Goal: Task Accomplishment & Management: Use online tool/utility

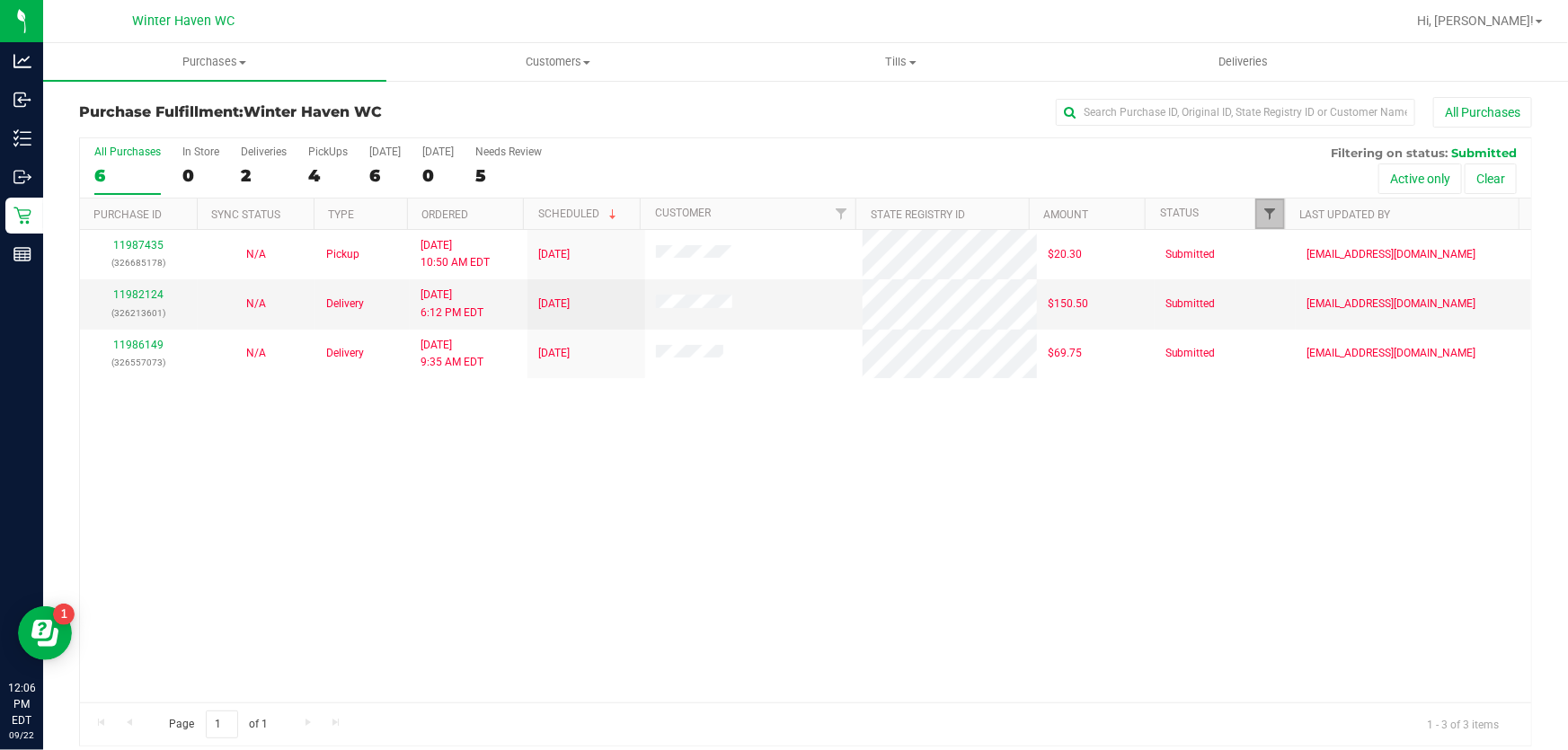
click at [1264, 212] on span "Filter" at bounding box center [1271, 214] width 15 height 15
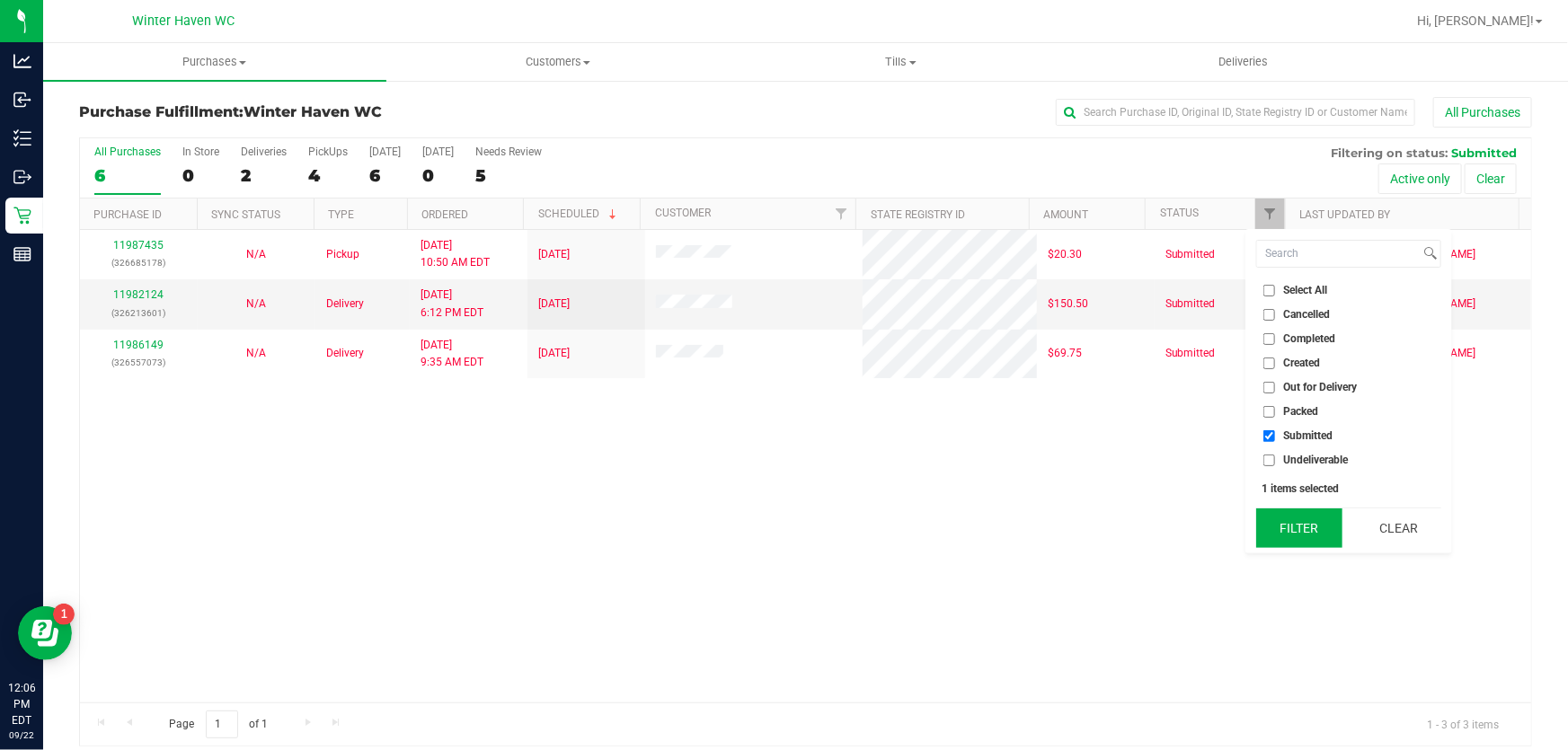
click at [1310, 522] on button "Filter" at bounding box center [1299, 528] width 86 height 39
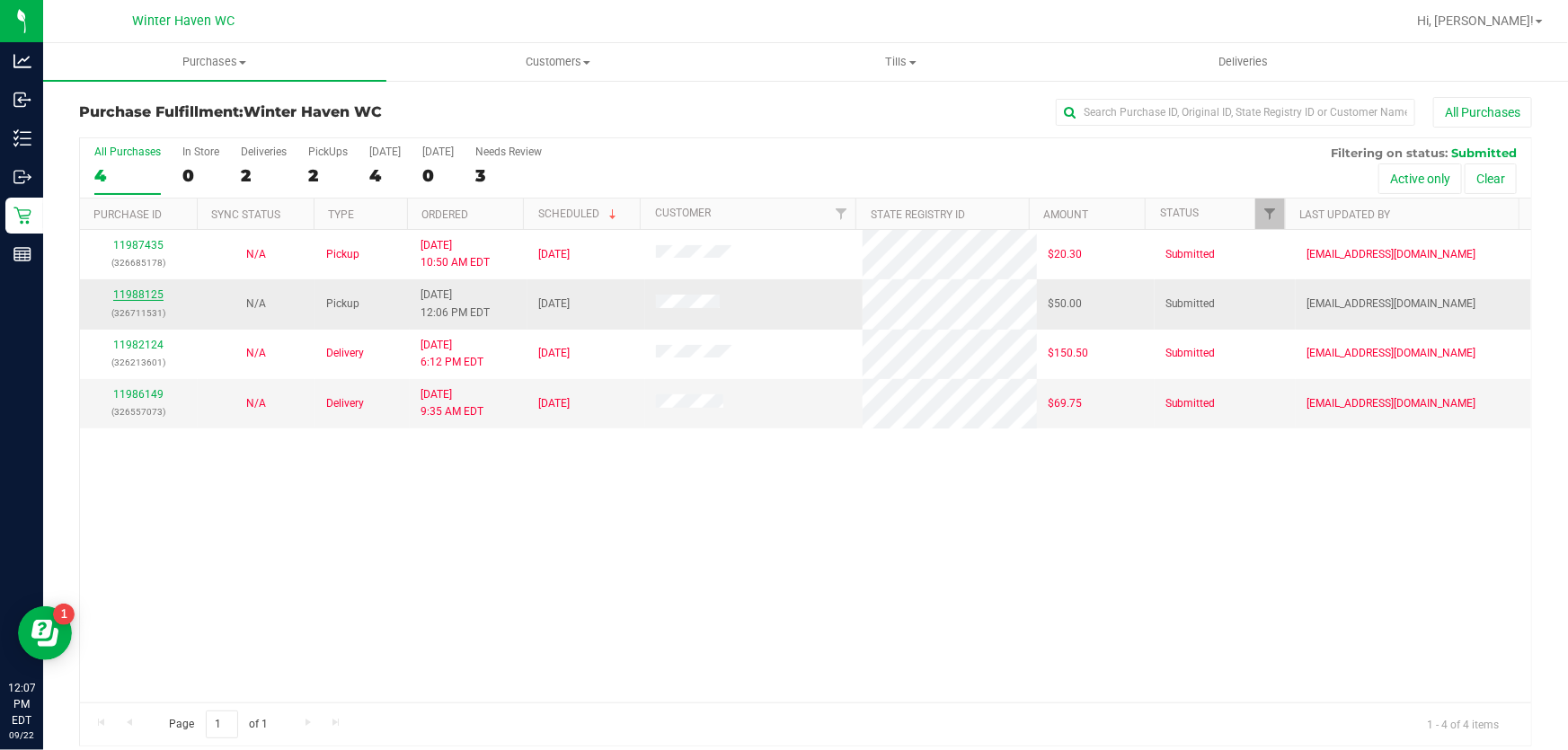
click at [144, 296] on link "11988125" at bounding box center [138, 295] width 50 height 13
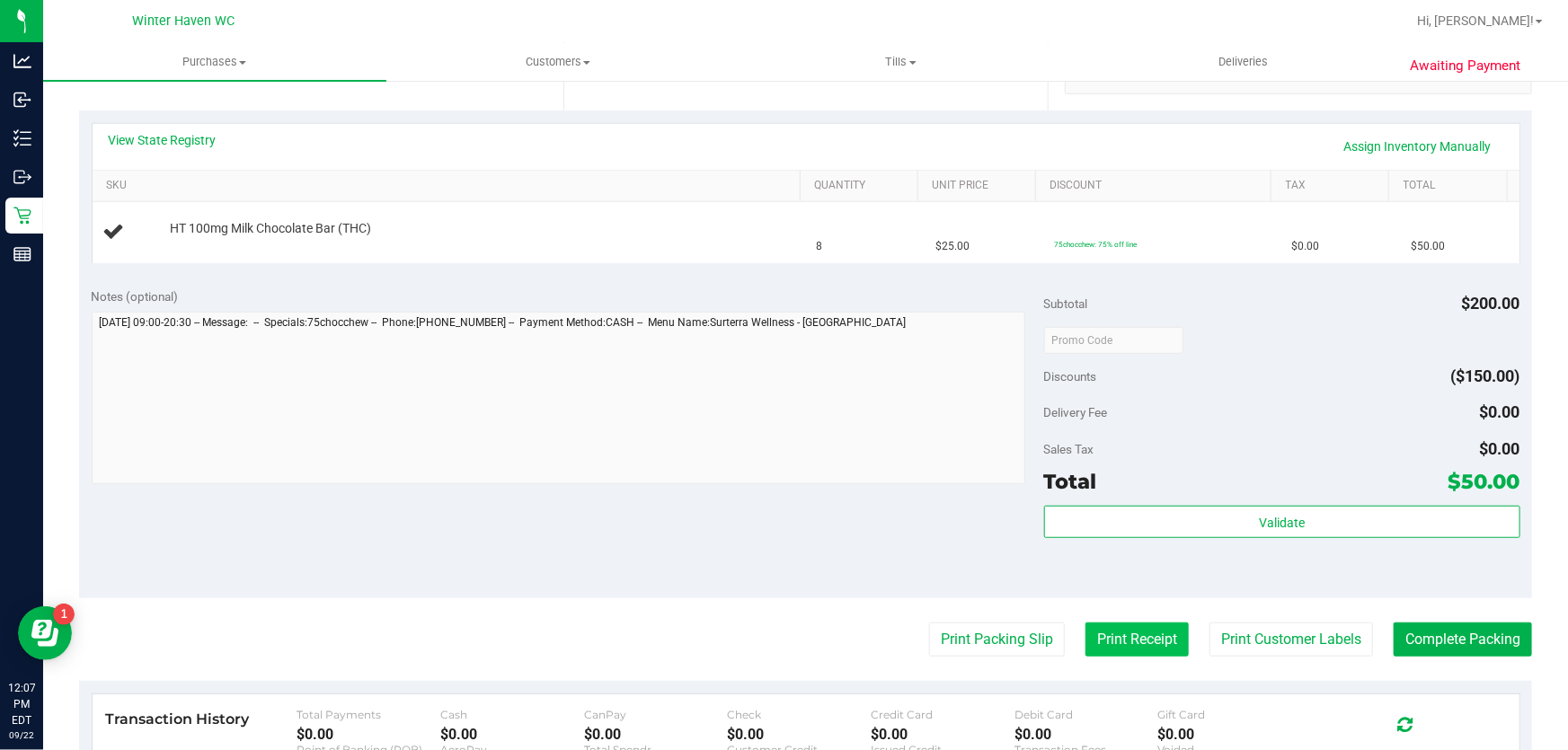
scroll to position [408, 0]
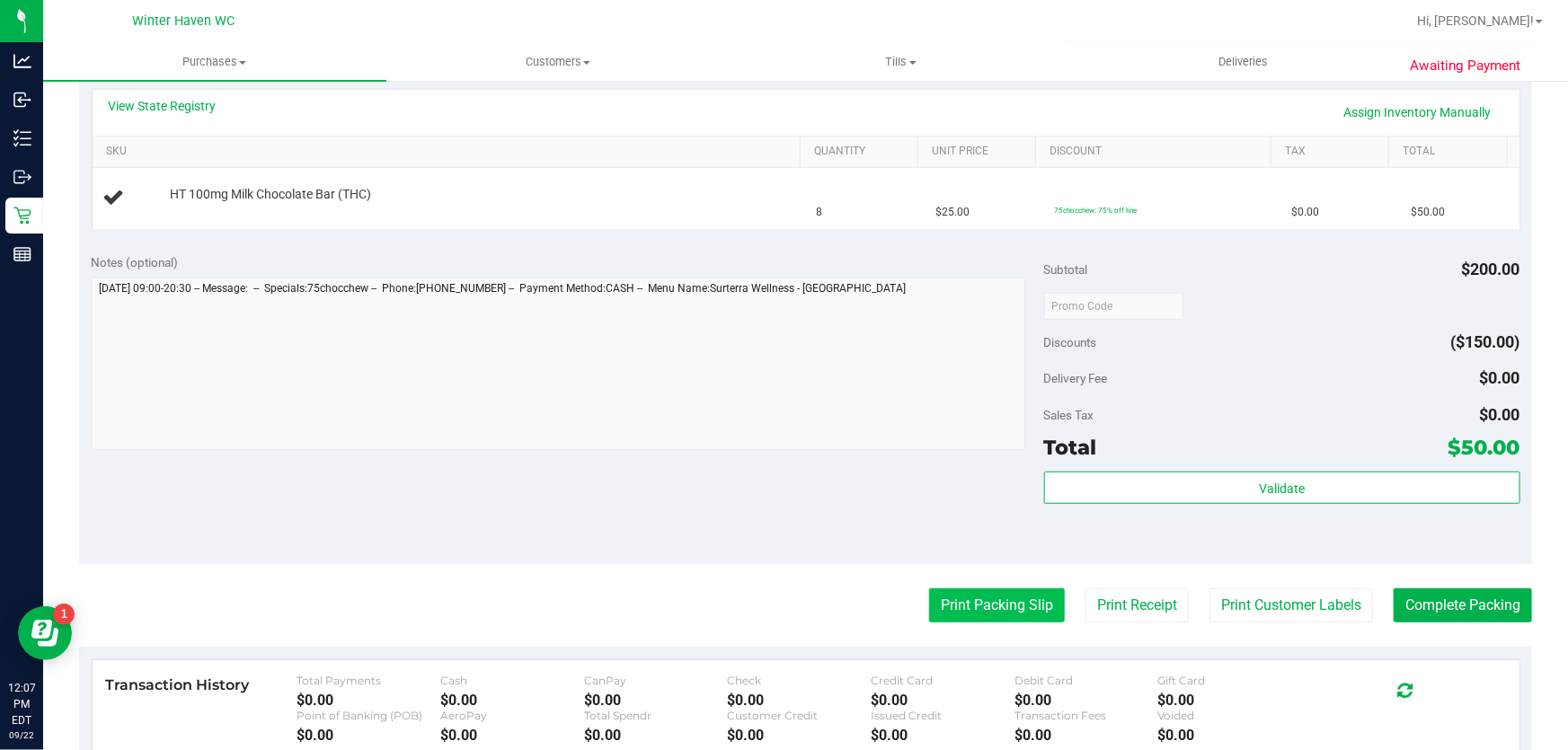
click at [957, 593] on button "Print Packing Slip" at bounding box center [997, 605] width 135 height 34
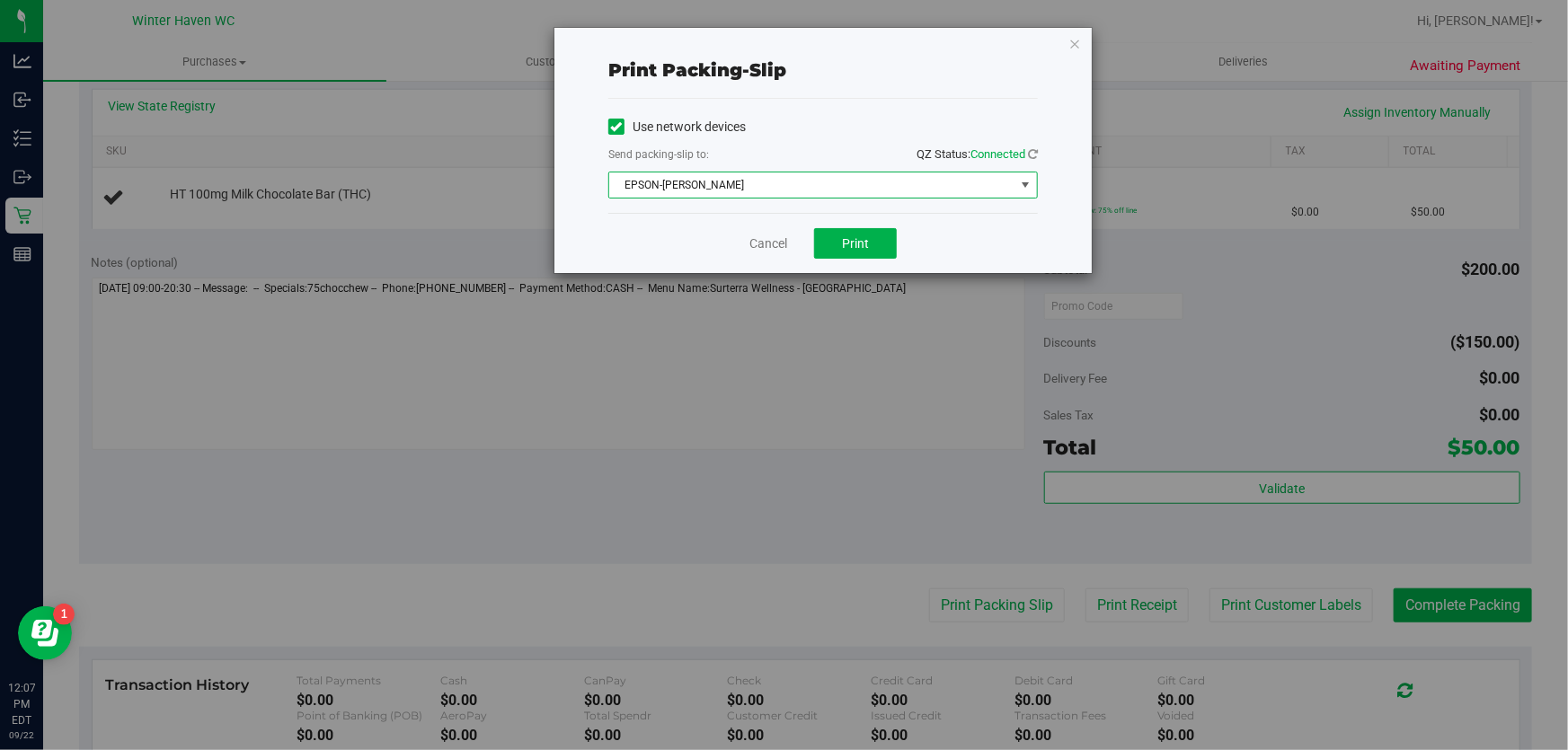
click at [853, 177] on span "EPSON-JAMES BUCHANAN" at bounding box center [811, 186] width 405 height 26
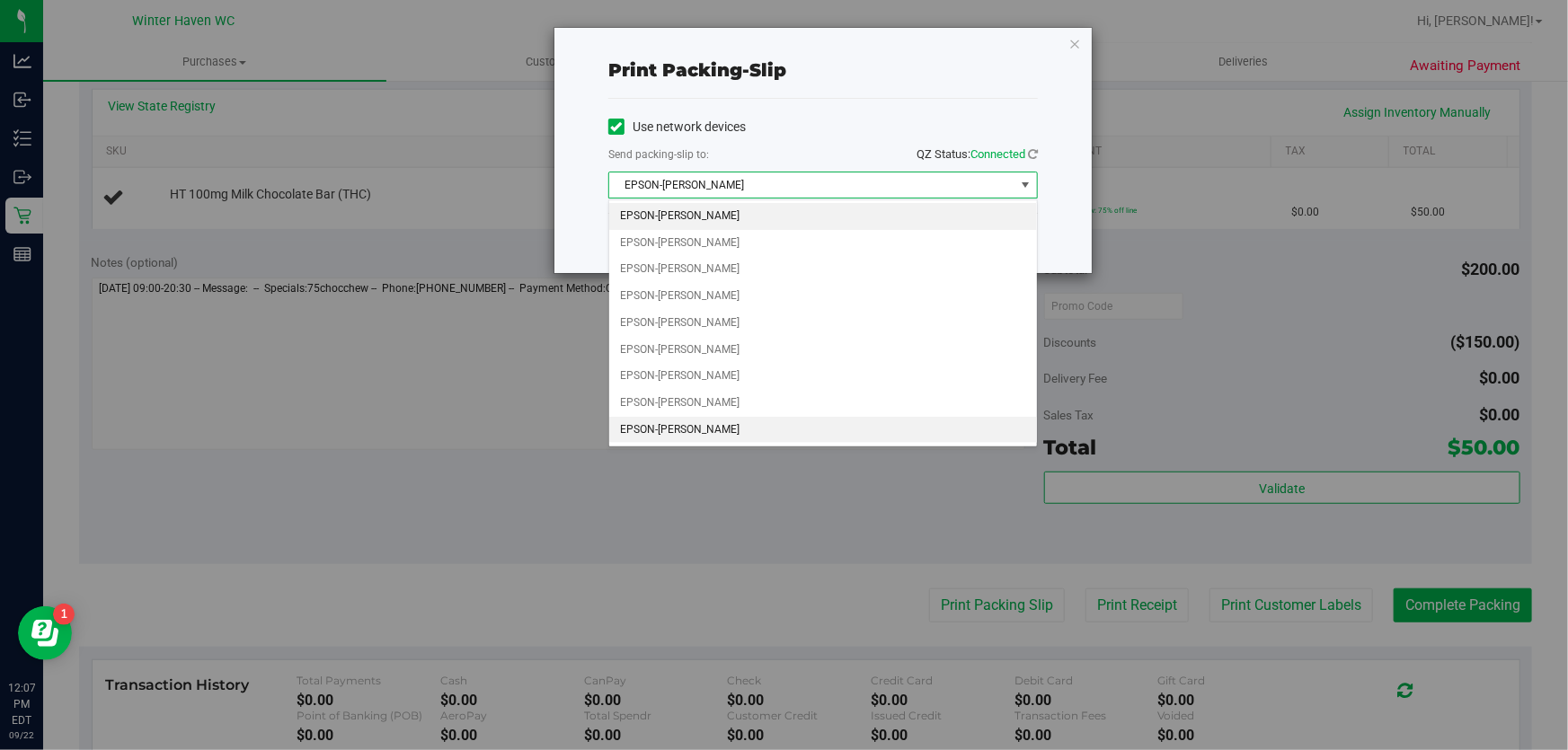
click at [728, 423] on li "EPSON-JEAN-YU" at bounding box center [823, 430] width 428 height 27
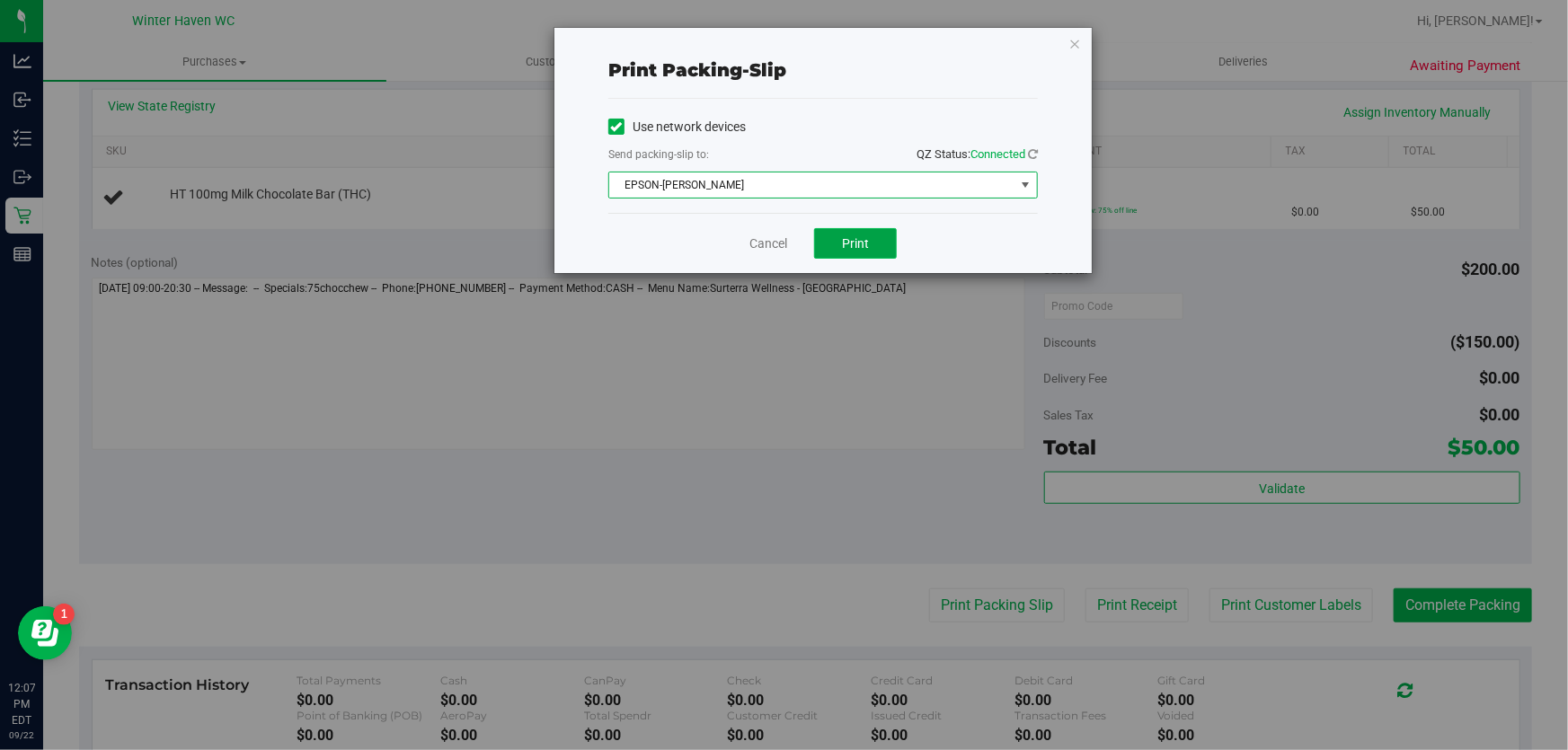
click at [841, 233] on button "Print" at bounding box center [855, 243] width 82 height 30
click at [783, 241] on link "Cancel" at bounding box center [768, 243] width 38 height 19
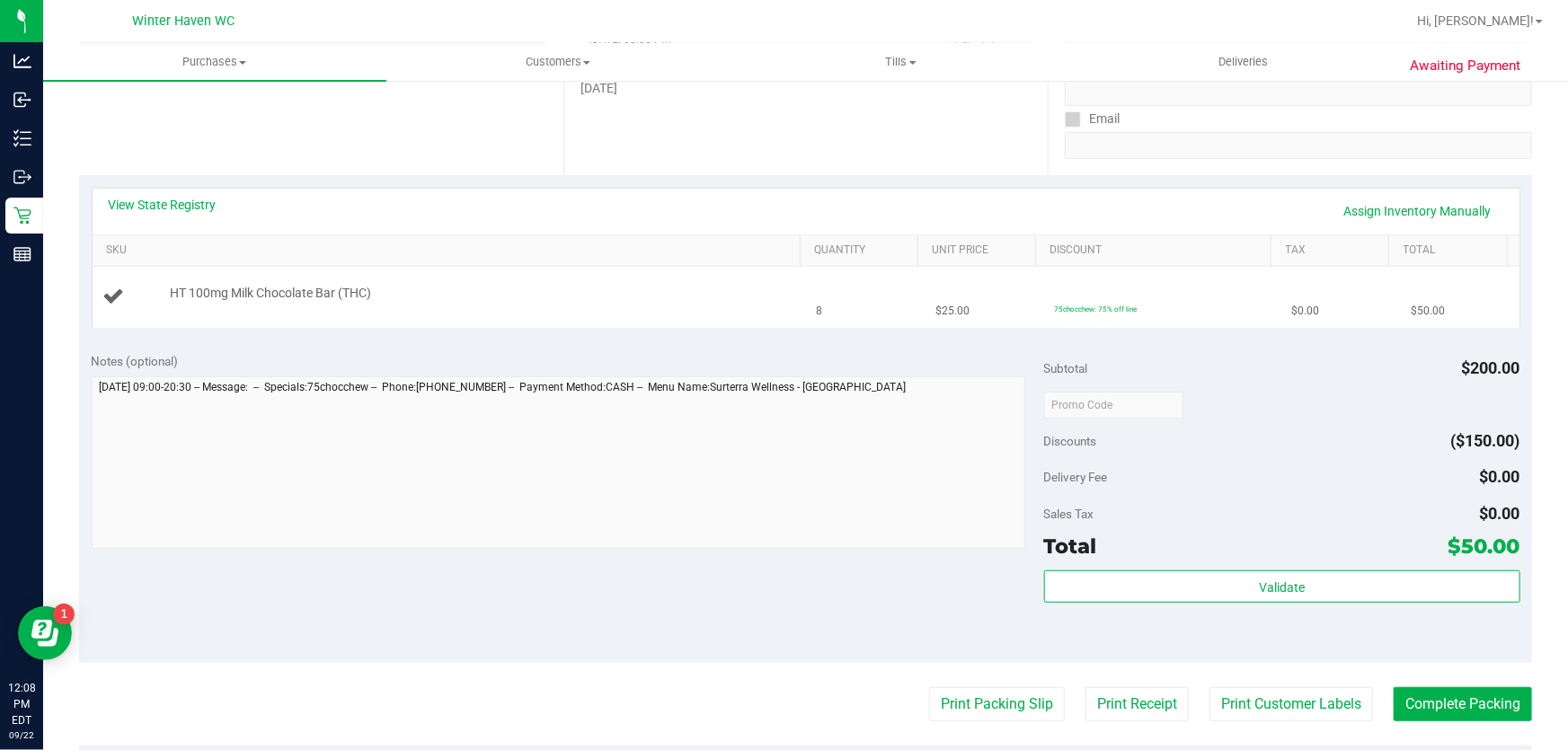
scroll to position [244, 0]
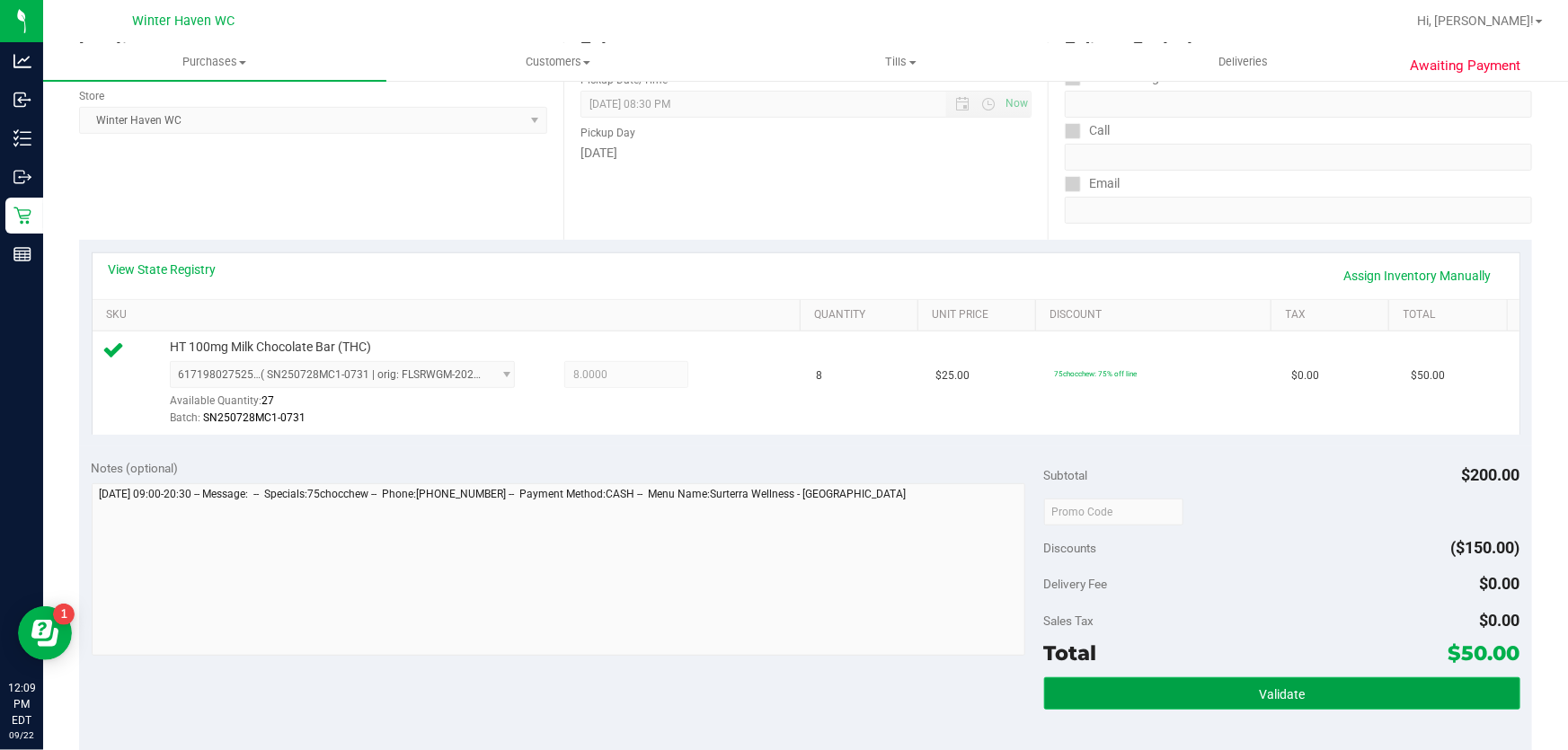
click at [1113, 693] on button "Validate" at bounding box center [1283, 693] width 477 height 32
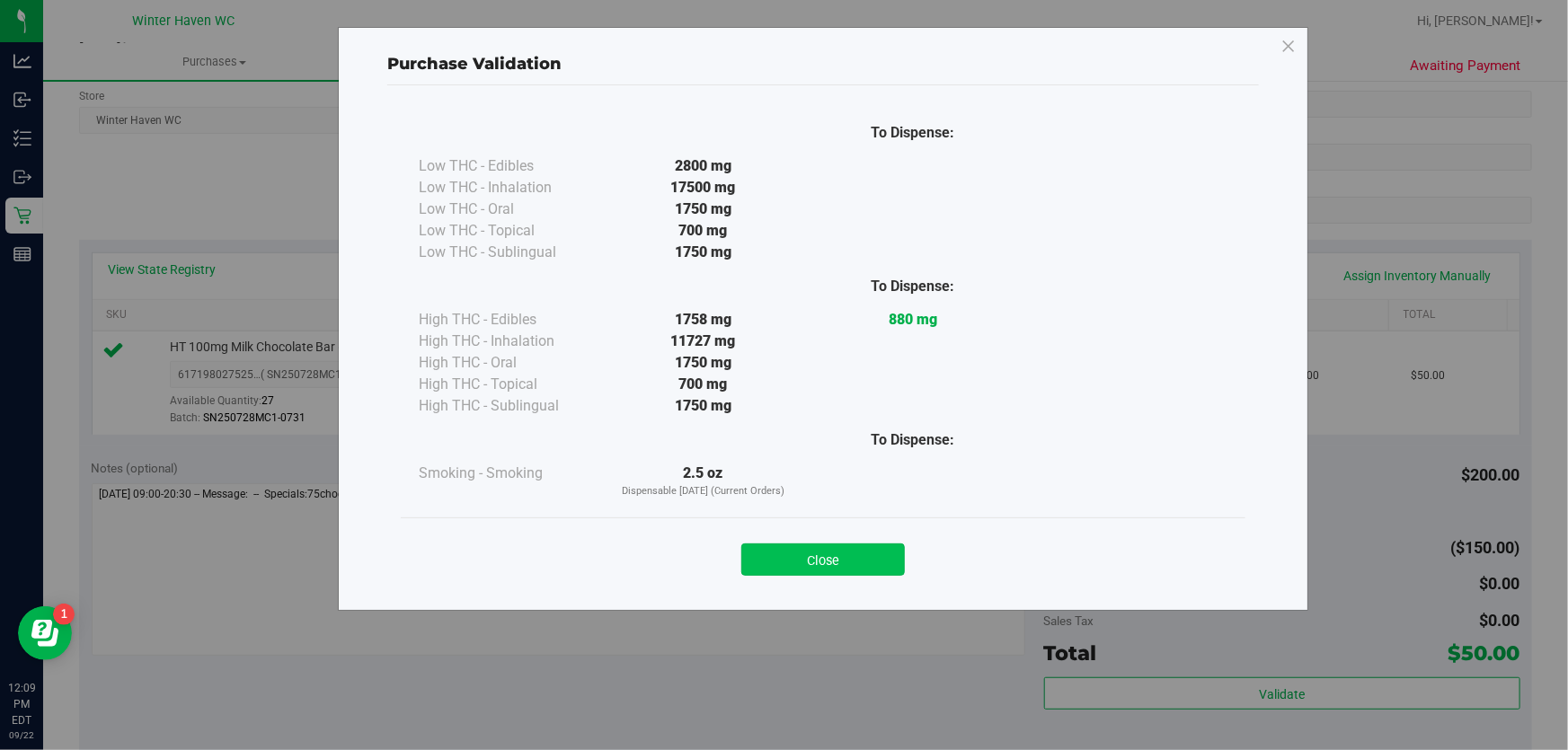
click at [824, 554] on button "Close" at bounding box center [823, 559] width 164 height 32
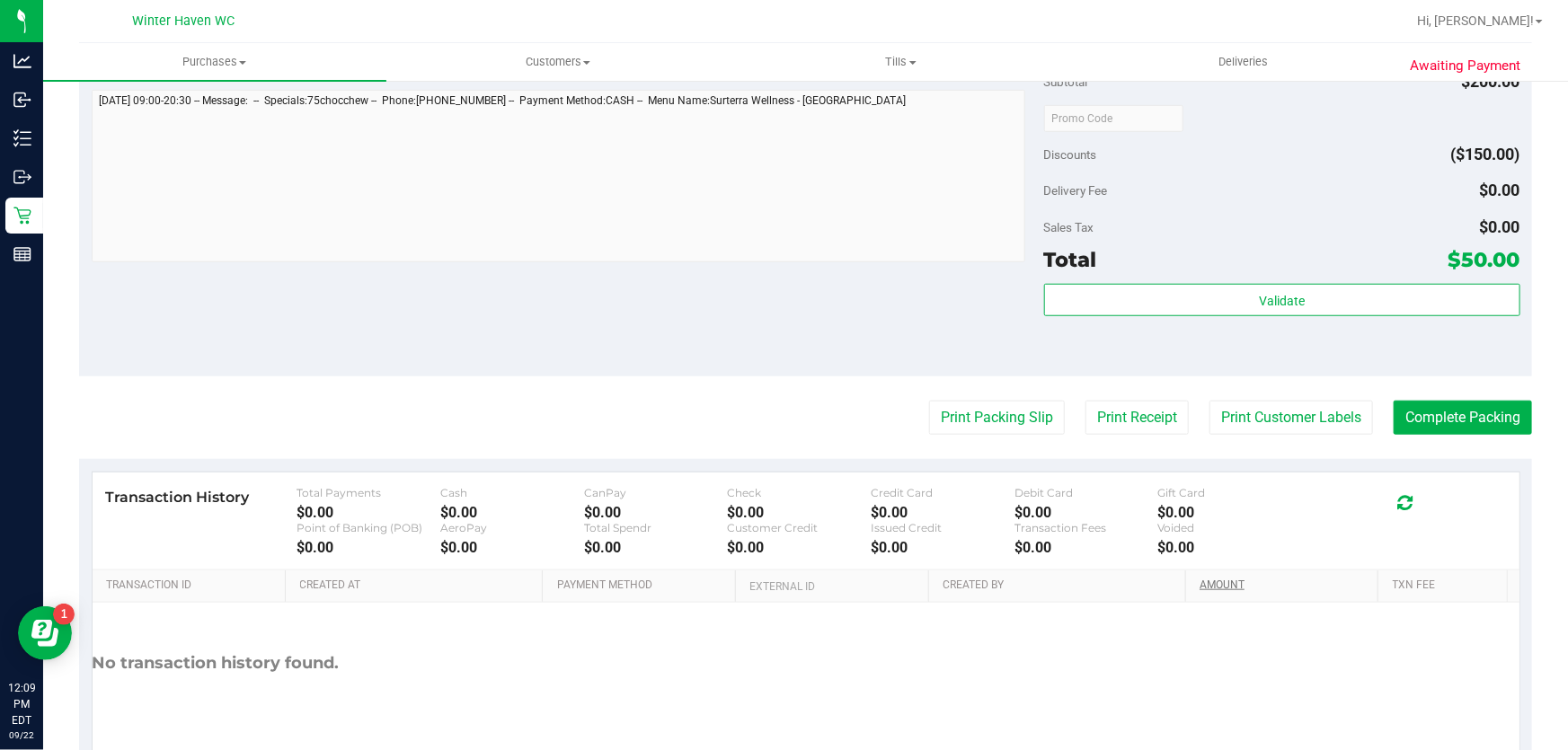
scroll to position [716, 0]
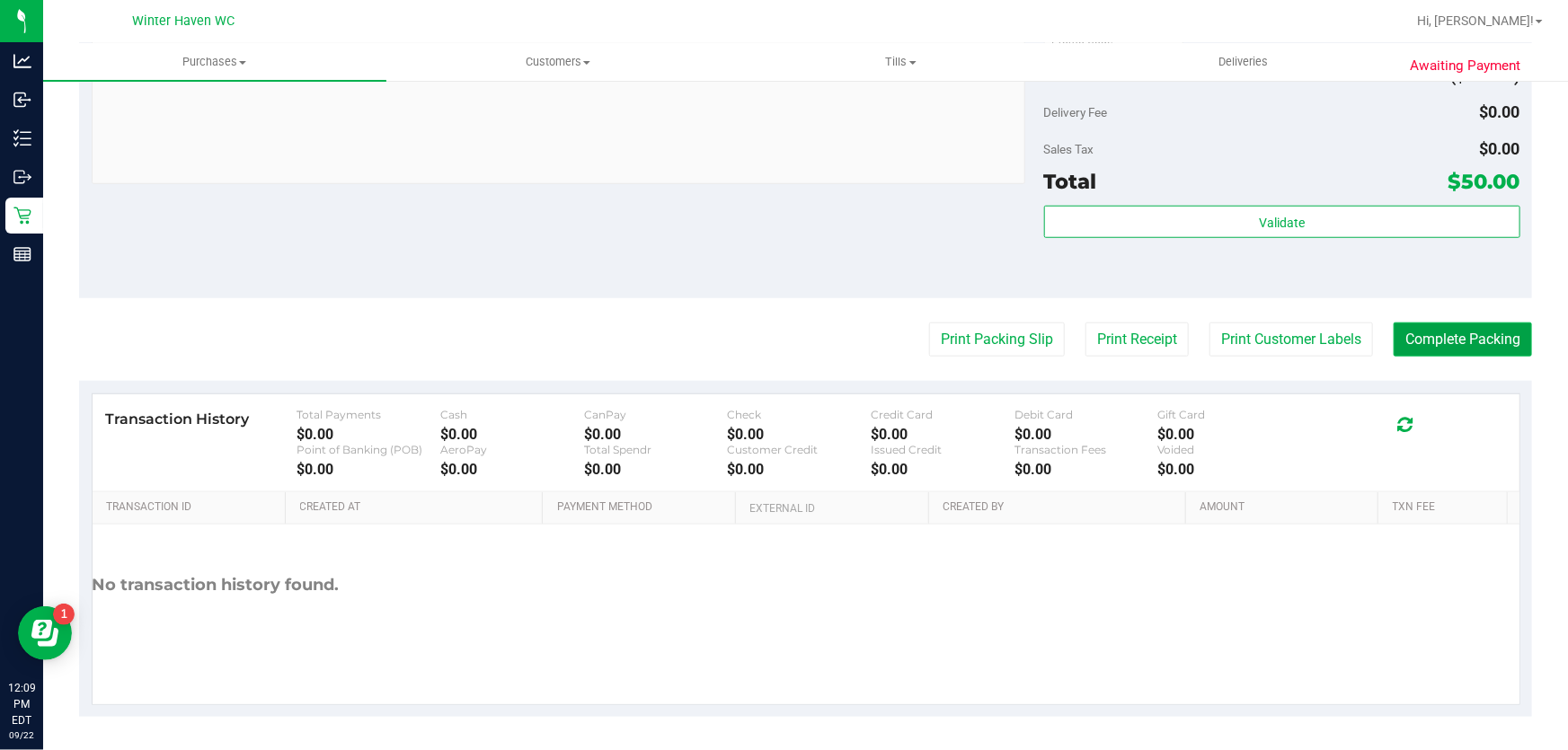
click at [1450, 349] on button "Complete Packing" at bounding box center [1463, 339] width 138 height 34
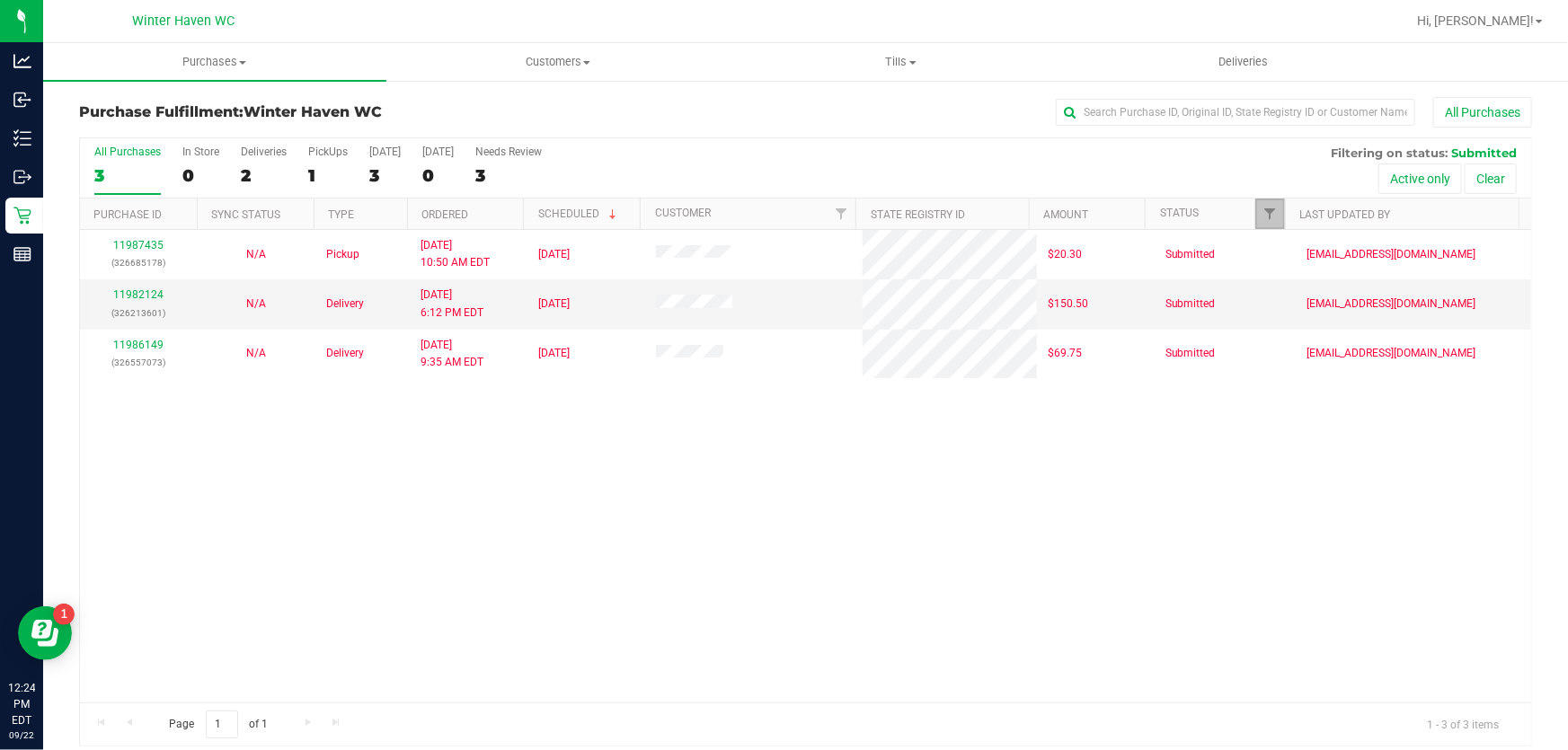
click at [1267, 218] on link "Filter" at bounding box center [1270, 213] width 29 height 30
click at [704, 444] on div "11987435 (326685178) N/A Pickup 9/22/2025 10:50 AM EDT 9/22/2025 $20.30 Submitt…" at bounding box center [805, 466] width 1452 height 473
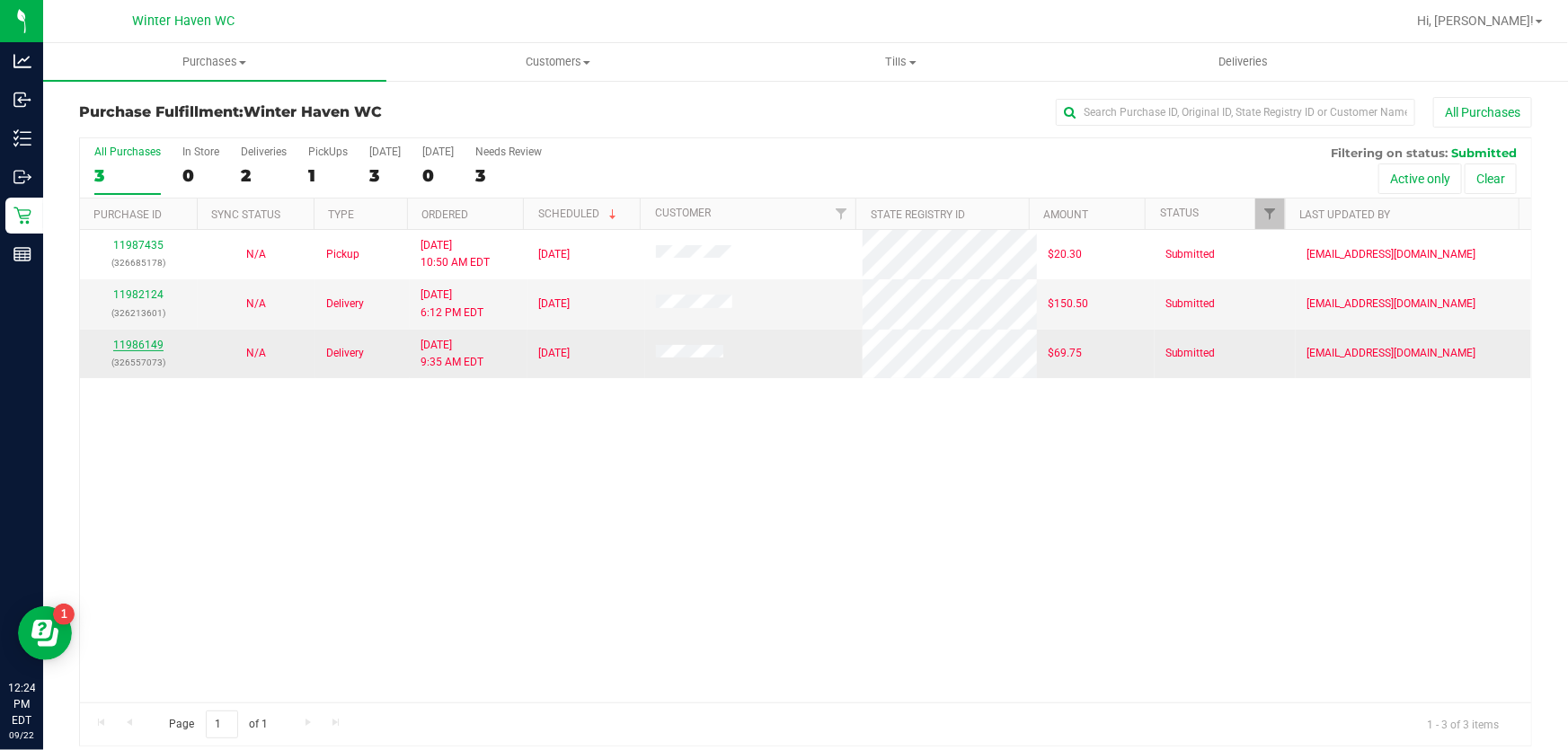
click at [154, 341] on link "11986149" at bounding box center [138, 345] width 50 height 13
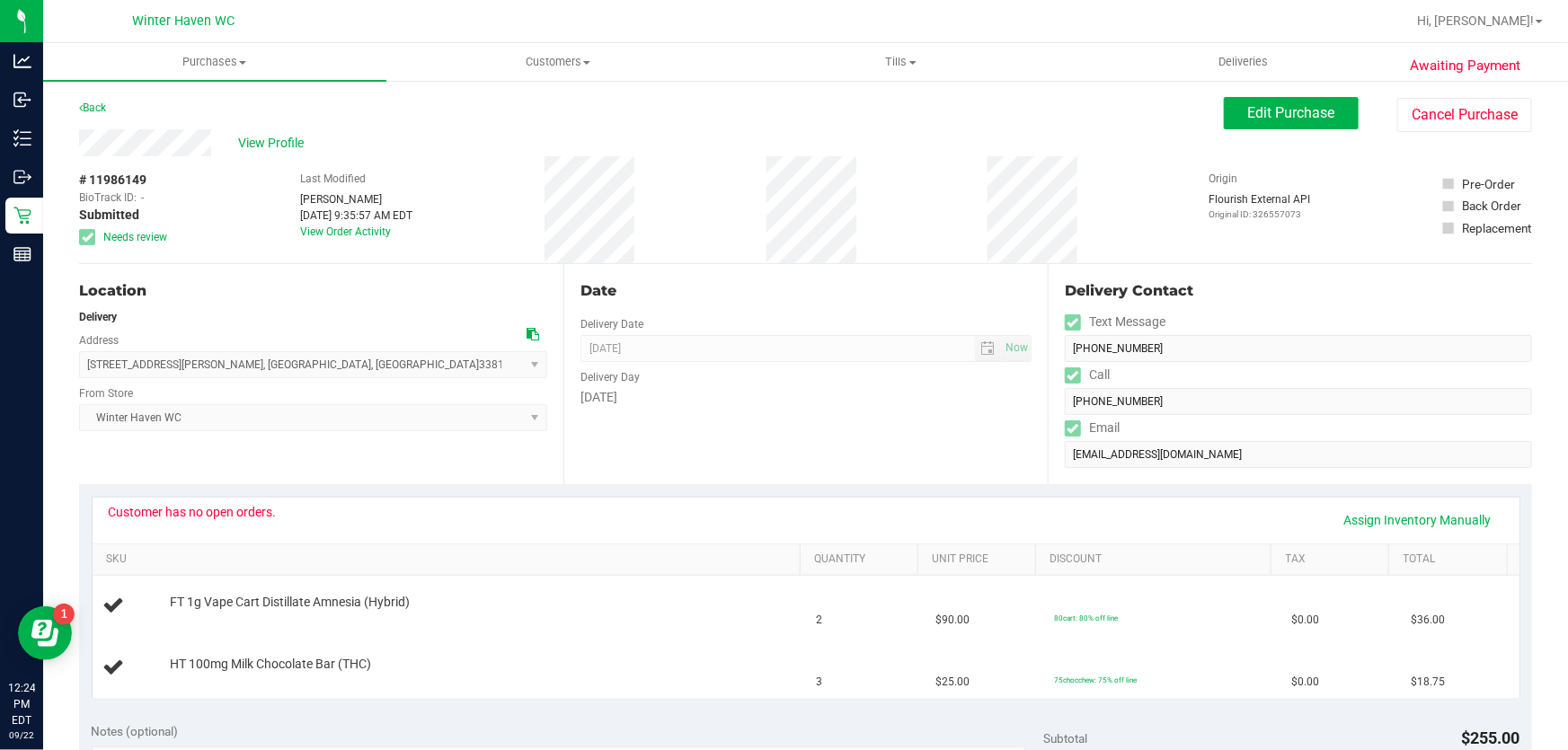
click at [96, 107] on link "Back" at bounding box center [91, 108] width 27 height 13
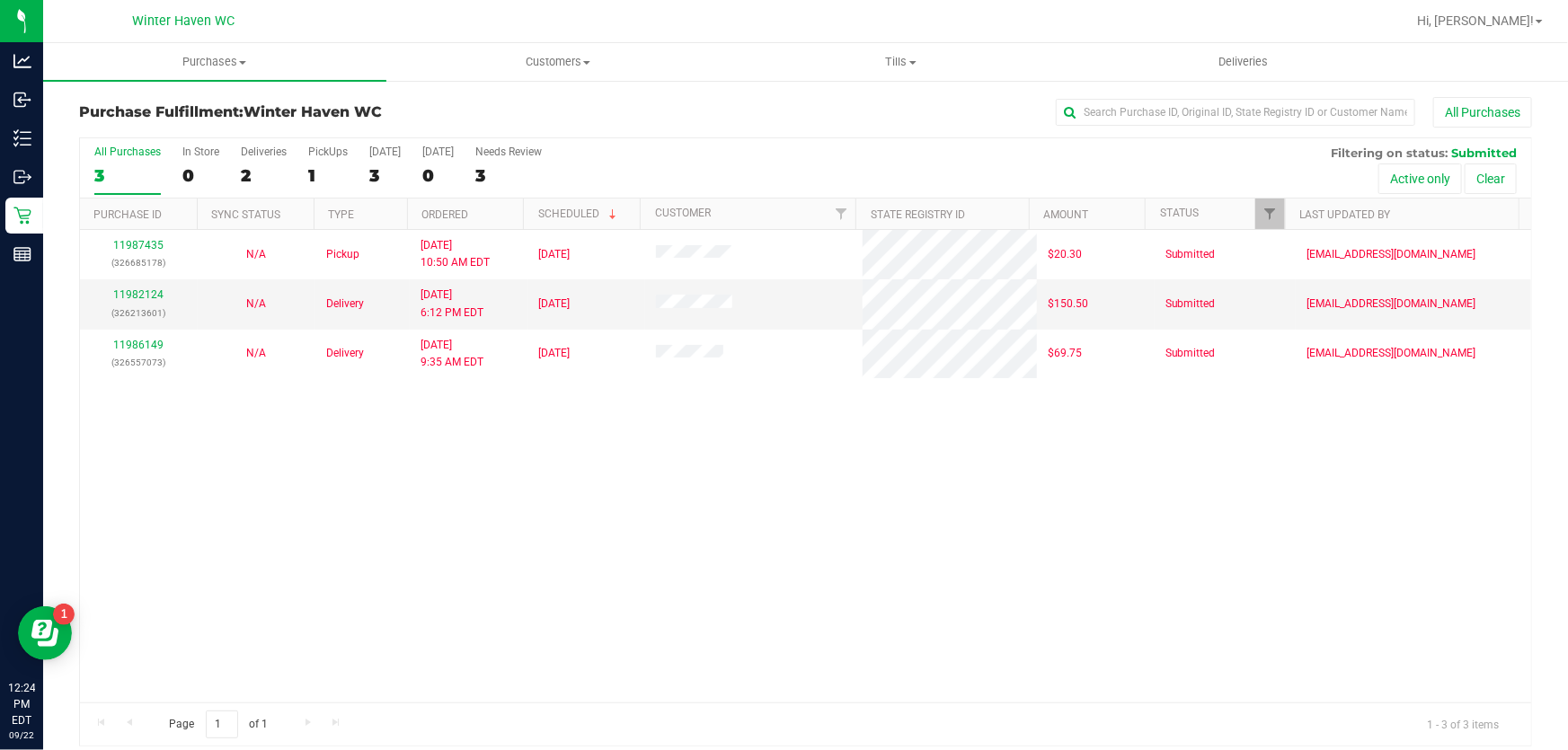
drag, startPoint x: 165, startPoint y: 435, endPoint x: 156, endPoint y: 426, distance: 12.7
click at [165, 435] on div "11987435 (326685178) N/A Pickup 9/22/2025 10:50 AM EDT 9/22/2025 $20.30 Submitt…" at bounding box center [805, 466] width 1452 height 473
click at [317, 166] on div "1" at bounding box center [328, 176] width 39 height 21
click at [0, 0] on input "PickUps 1" at bounding box center [0, 0] width 0 height 0
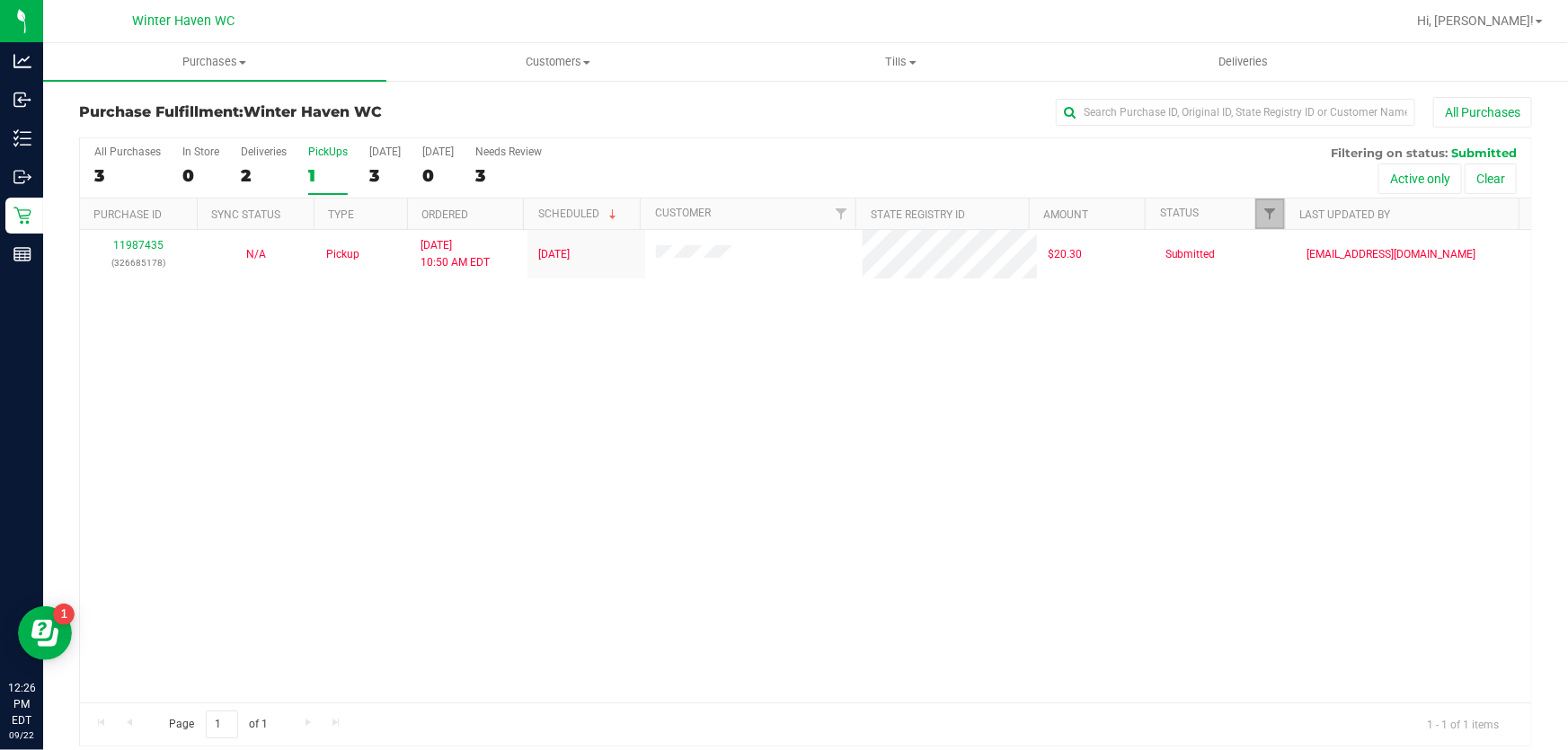
click at [1255, 204] on link "Filter" at bounding box center [1270, 213] width 29 height 30
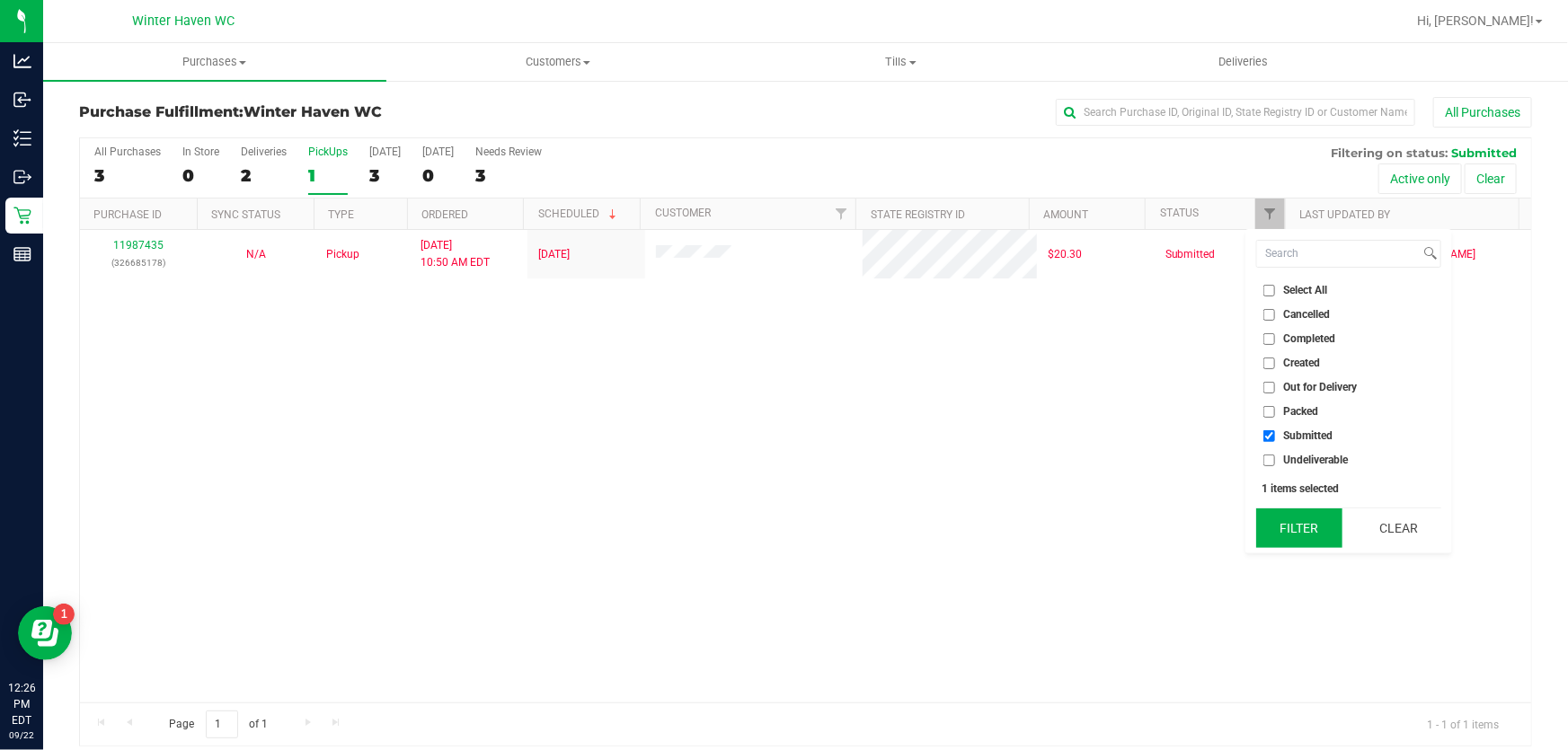
click at [1311, 527] on button "Filter" at bounding box center [1299, 528] width 86 height 39
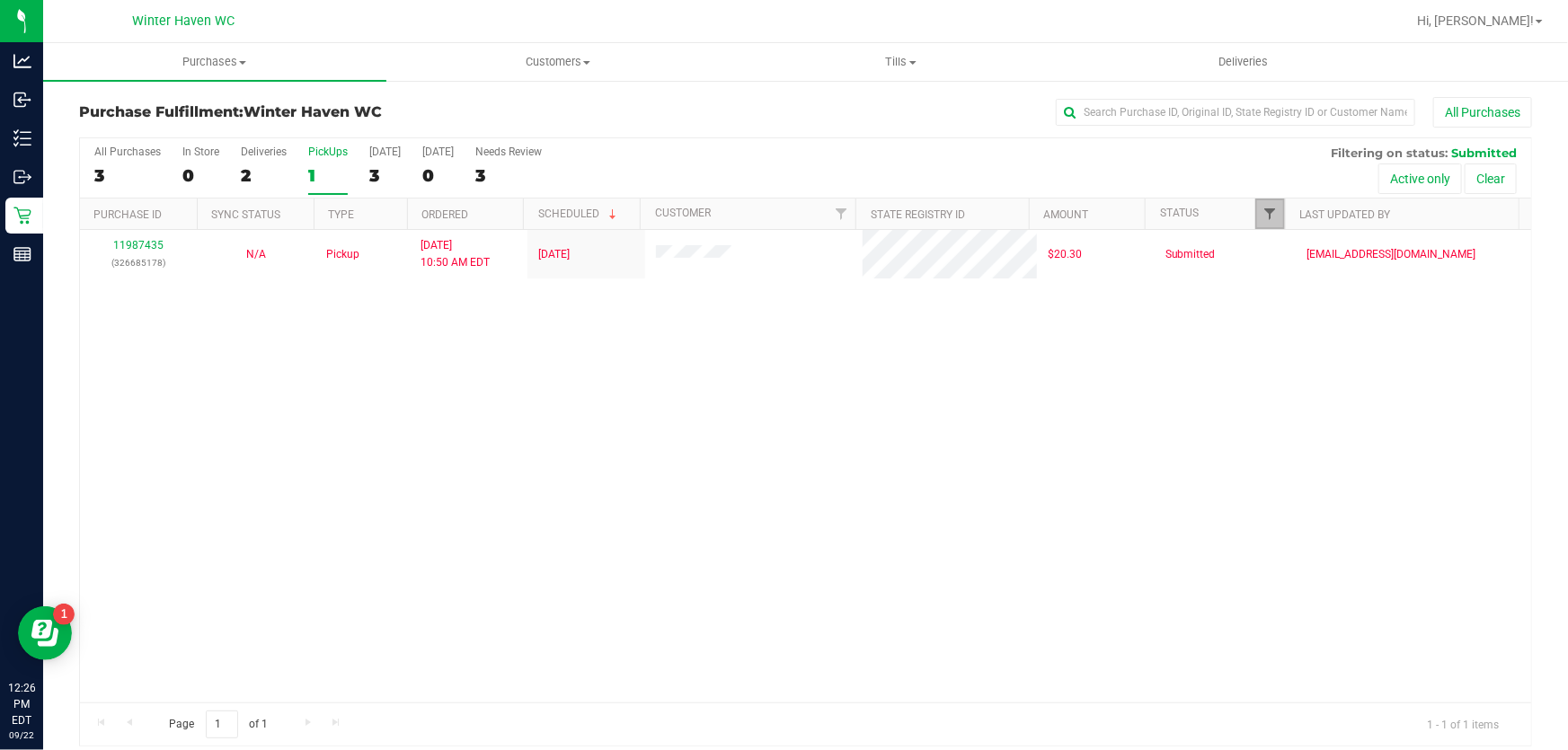
click at [1263, 221] on span "Filter" at bounding box center [1271, 214] width 15 height 15
click at [714, 403] on div "11987435 (326685178) N/A Pickup 9/22/2025 10:50 AM EDT 9/22/2025 $20.30 Submitt…" at bounding box center [805, 466] width 1452 height 473
click at [1265, 212] on span "Filter" at bounding box center [1271, 214] width 15 height 15
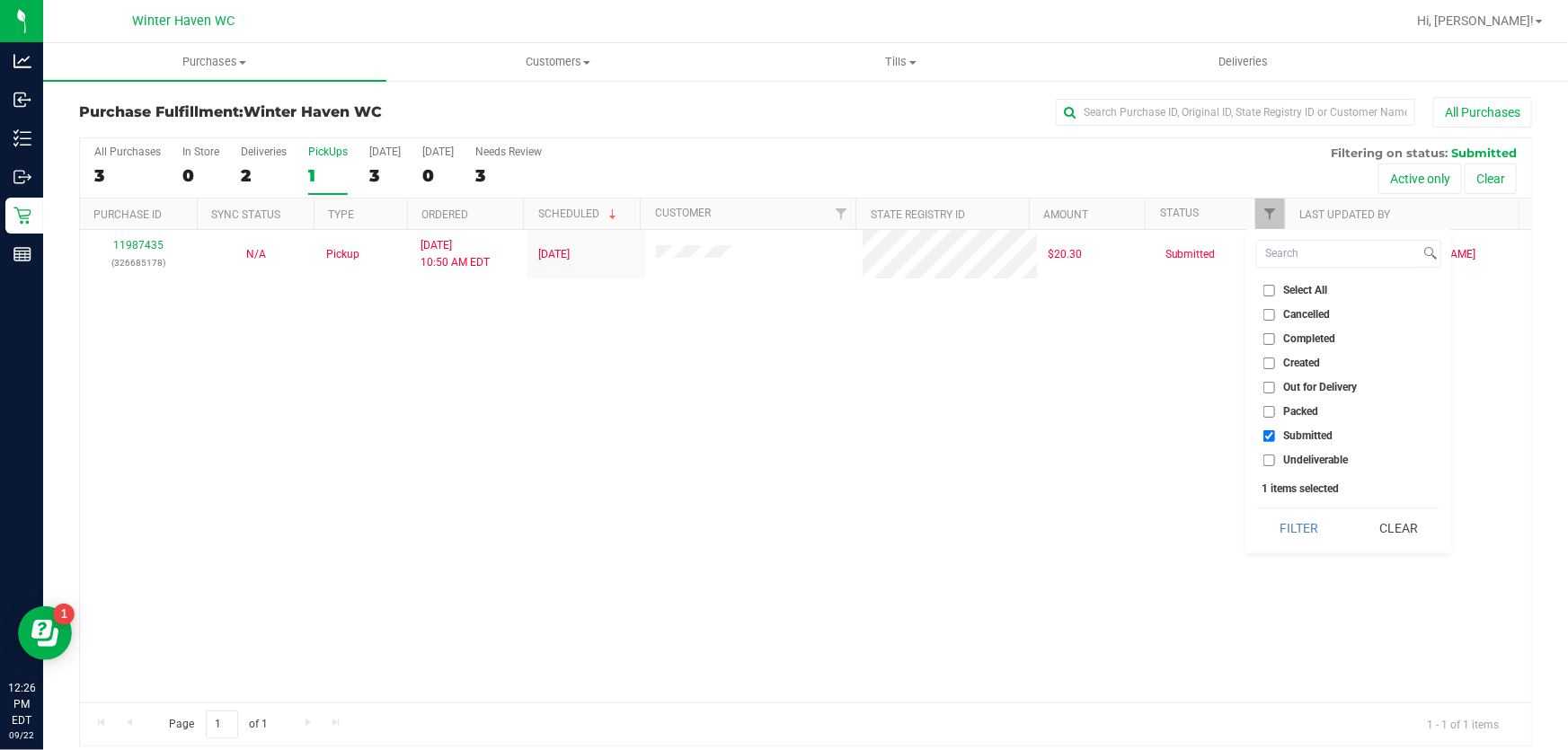
click at [782, 495] on div "11987435 (326685178) N/A Pickup 9/22/2025 10:50 AM EDT 9/22/2025 $20.30 Submitt…" at bounding box center [805, 466] width 1452 height 473
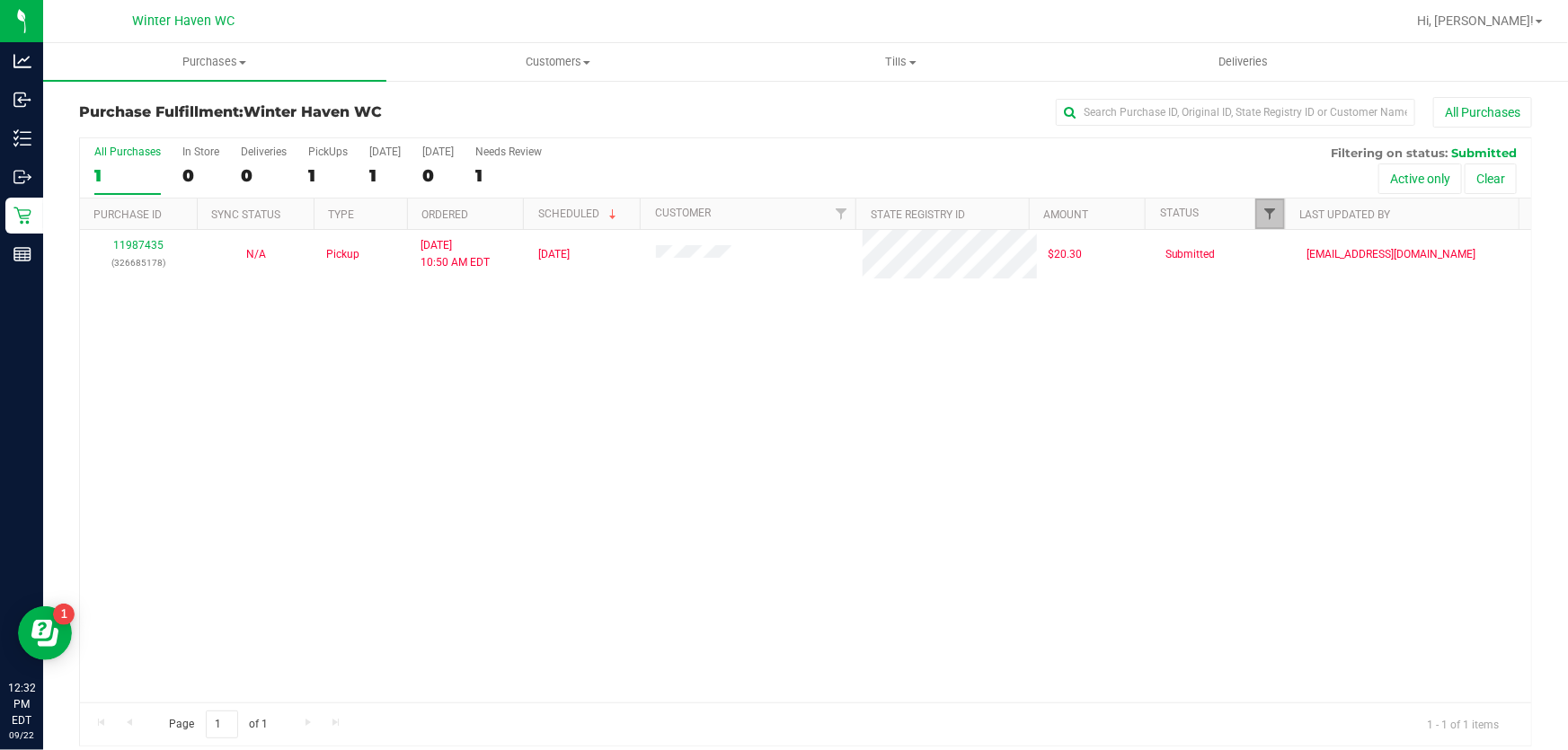
click at [1265, 209] on span "Filter" at bounding box center [1271, 214] width 15 height 15
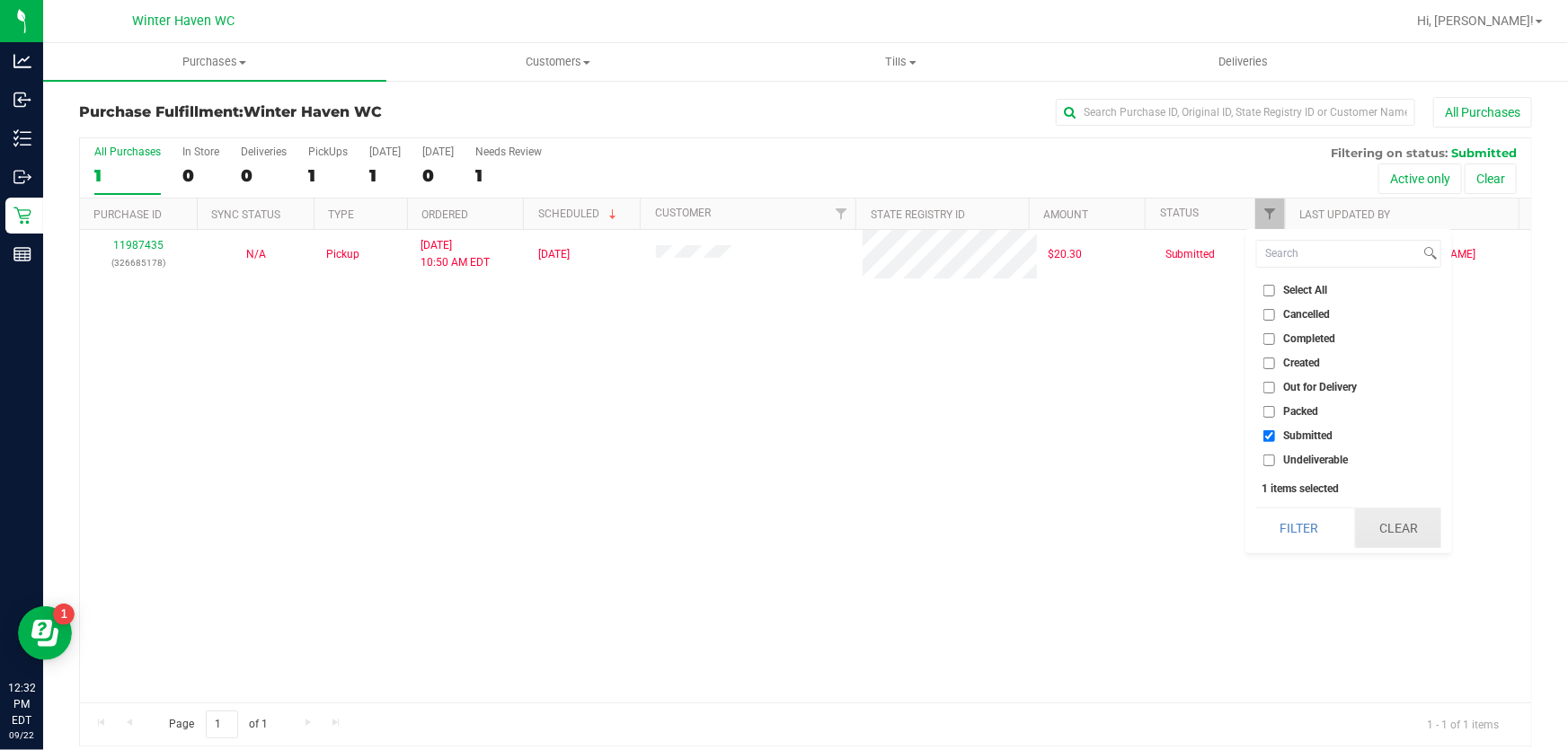
click at [1377, 531] on button "Clear" at bounding box center [1399, 528] width 86 height 39
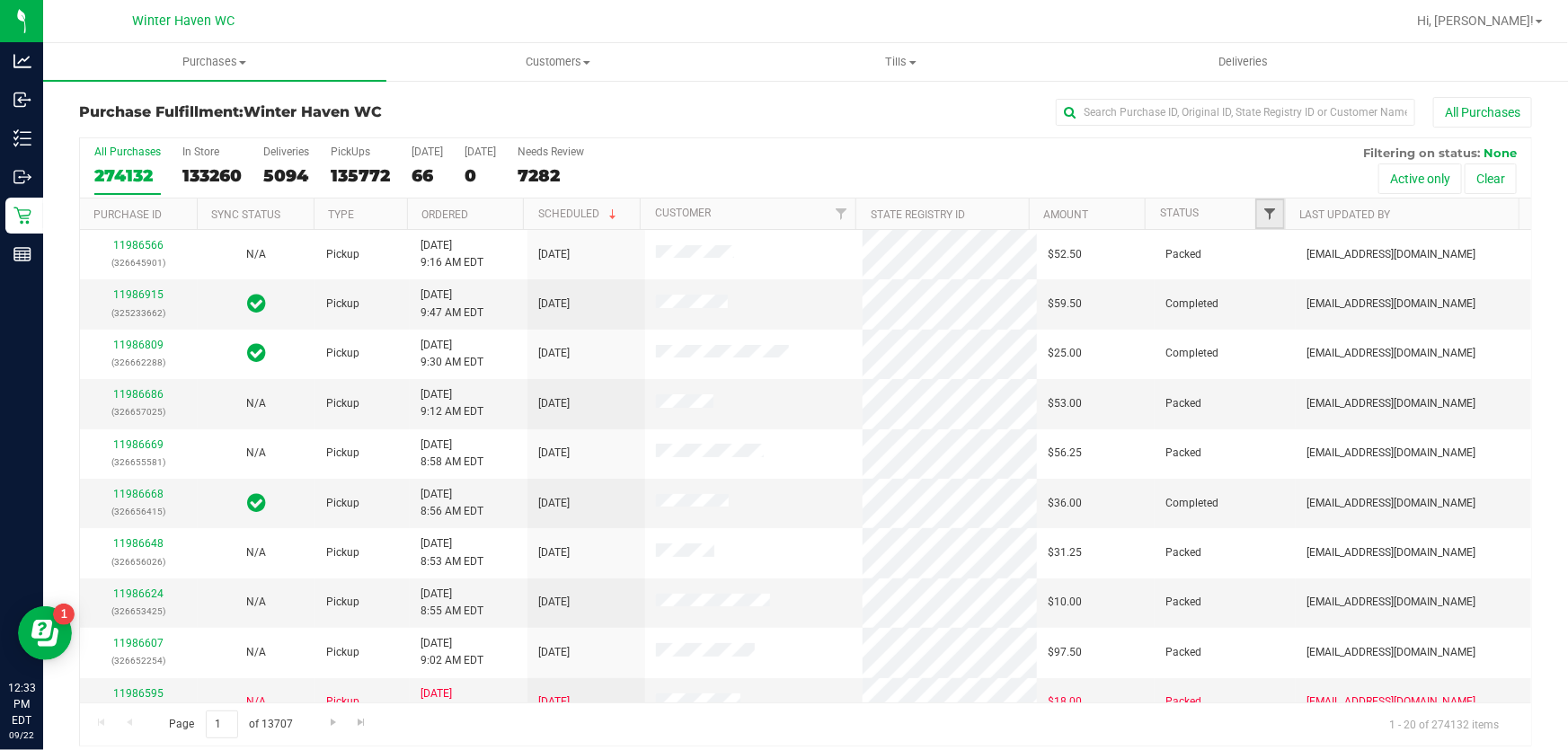
click at [1263, 211] on span "Filter" at bounding box center [1271, 214] width 15 height 15
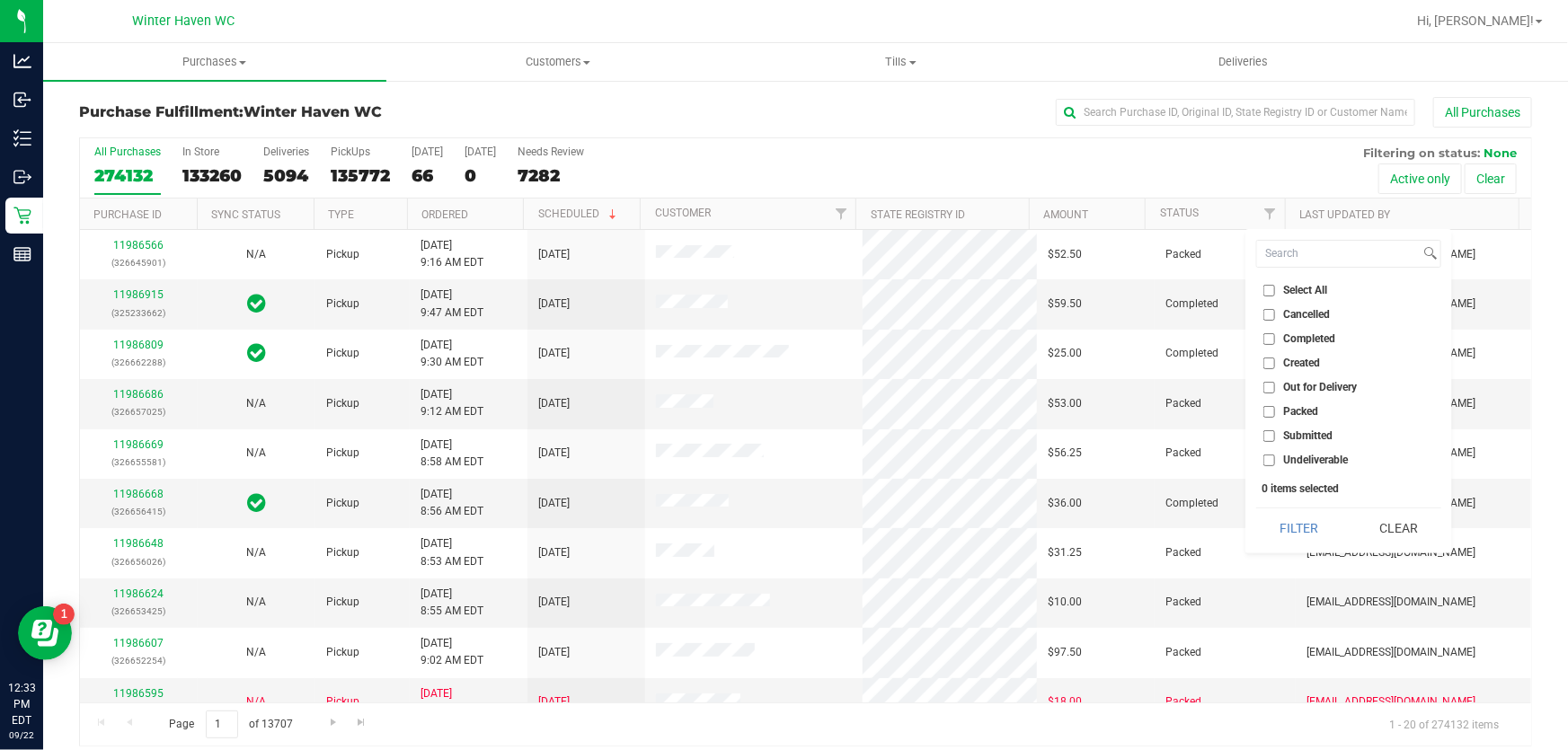
click at [1265, 432] on input "Submitted" at bounding box center [1269, 436] width 12 height 12
checkbox input "true"
click at [1281, 530] on button "Filter" at bounding box center [1299, 528] width 86 height 39
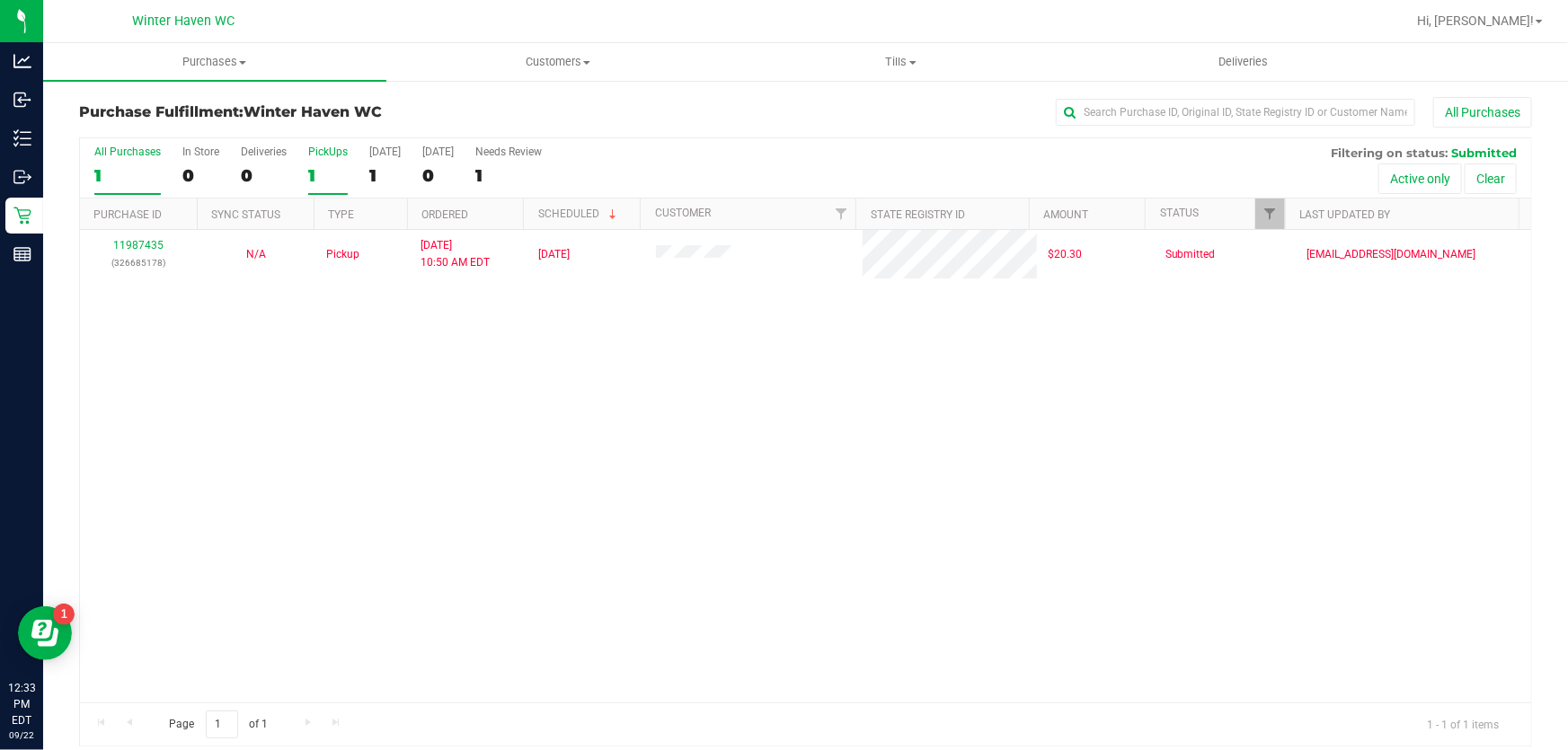
click at [315, 162] on label "PickUps 1" at bounding box center [328, 170] width 39 height 49
click at [0, 0] on input "PickUps 1" at bounding box center [0, 0] width 0 height 0
click at [381, 174] on div "1" at bounding box center [385, 176] width 31 height 21
click at [0, 0] on input "Today 1" at bounding box center [0, 0] width 0 height 0
click at [522, 187] on label "Needs Review 1" at bounding box center [509, 170] width 67 height 49
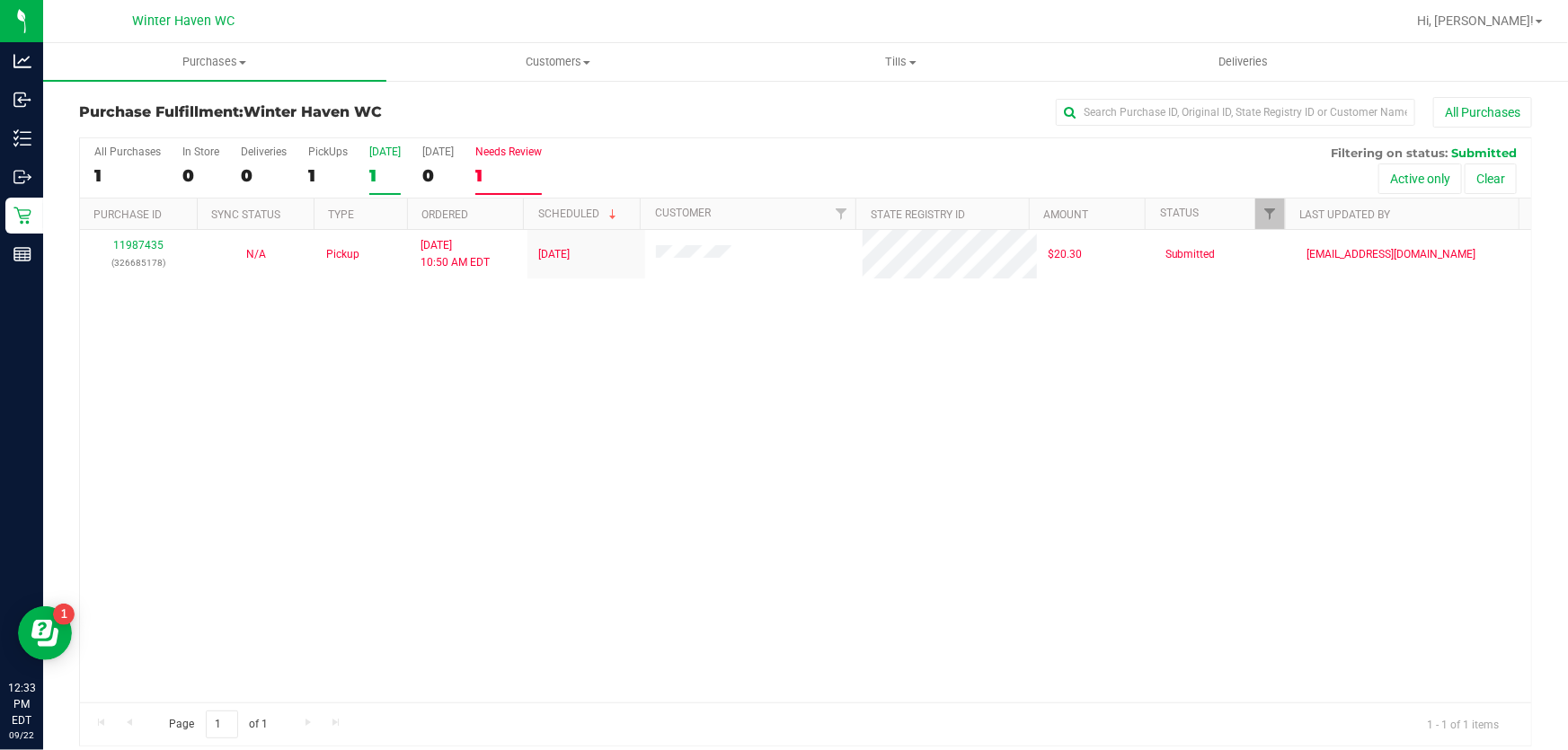
click at [0, 0] on input "Needs Review 1" at bounding box center [0, 0] width 0 height 0
click at [100, 178] on div "1" at bounding box center [127, 176] width 67 height 21
click at [0, 0] on input "All Purchases 1" at bounding box center [0, 0] width 0 height 0
click at [1538, 17] on link "Hi, [PERSON_NAME]!" at bounding box center [1479, 21] width 140 height 19
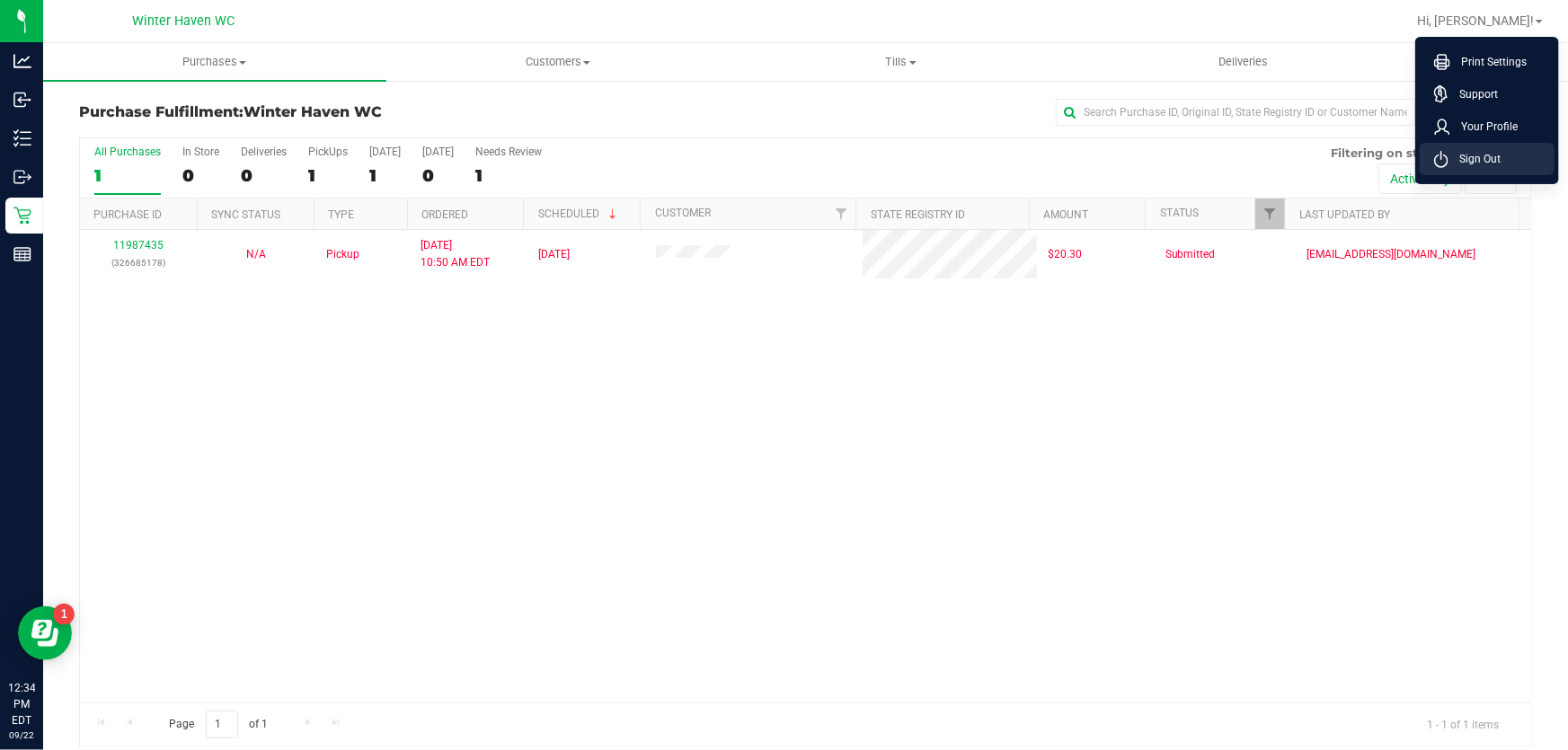
click at [1490, 152] on span "Sign Out" at bounding box center [1475, 159] width 52 height 18
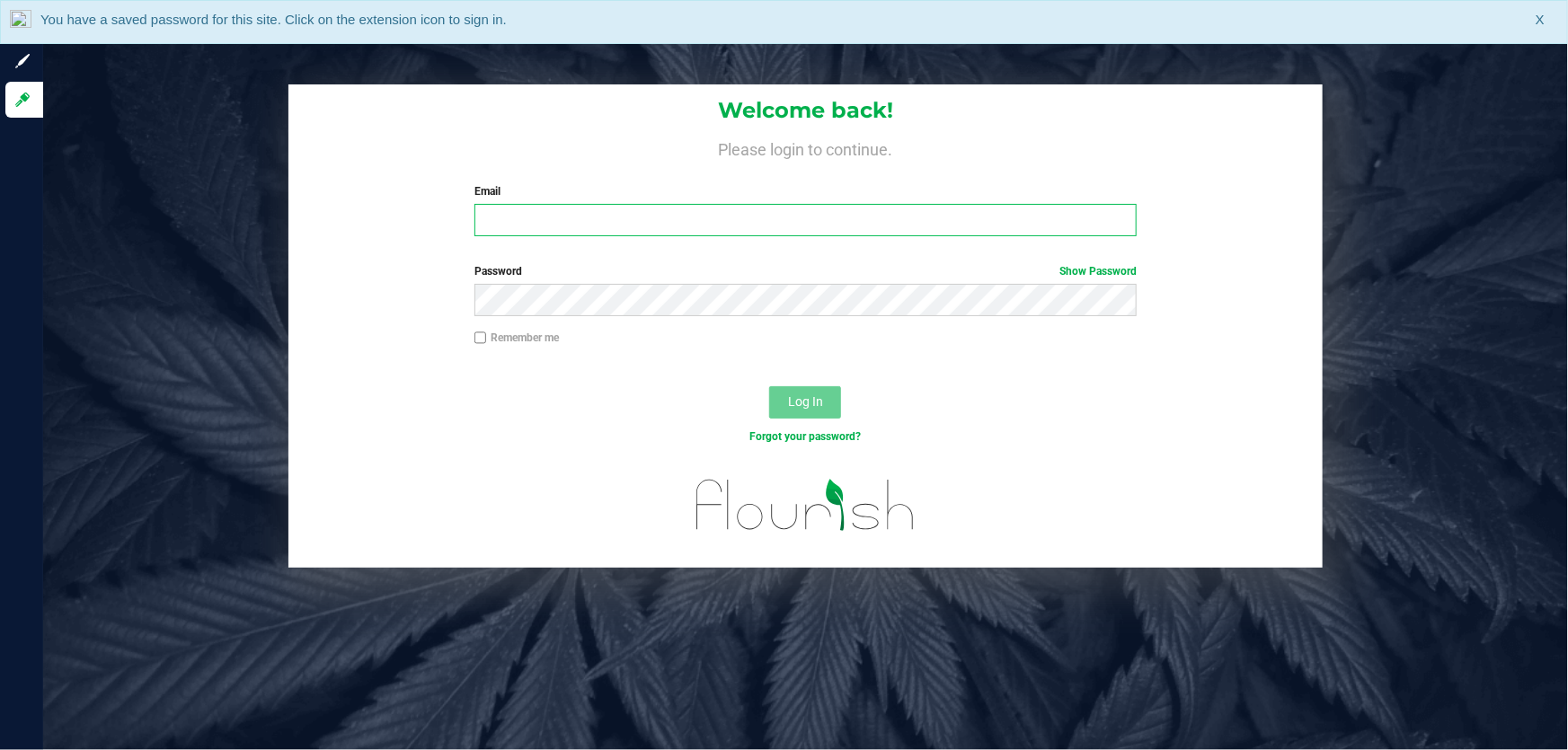
click at [870, 217] on input "Email" at bounding box center [806, 220] width 663 height 32
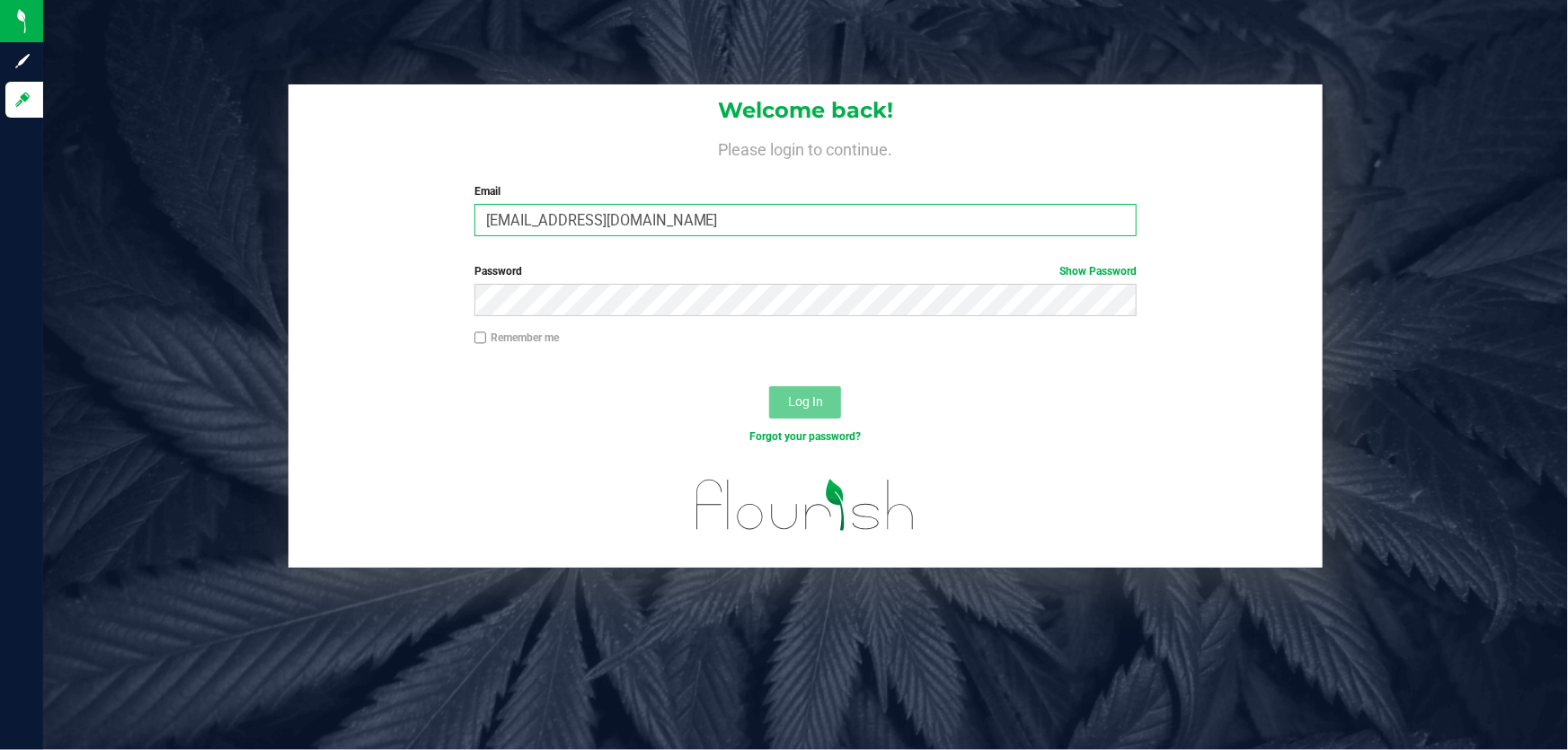
type input "[EMAIL_ADDRESS][DOMAIN_NAME]"
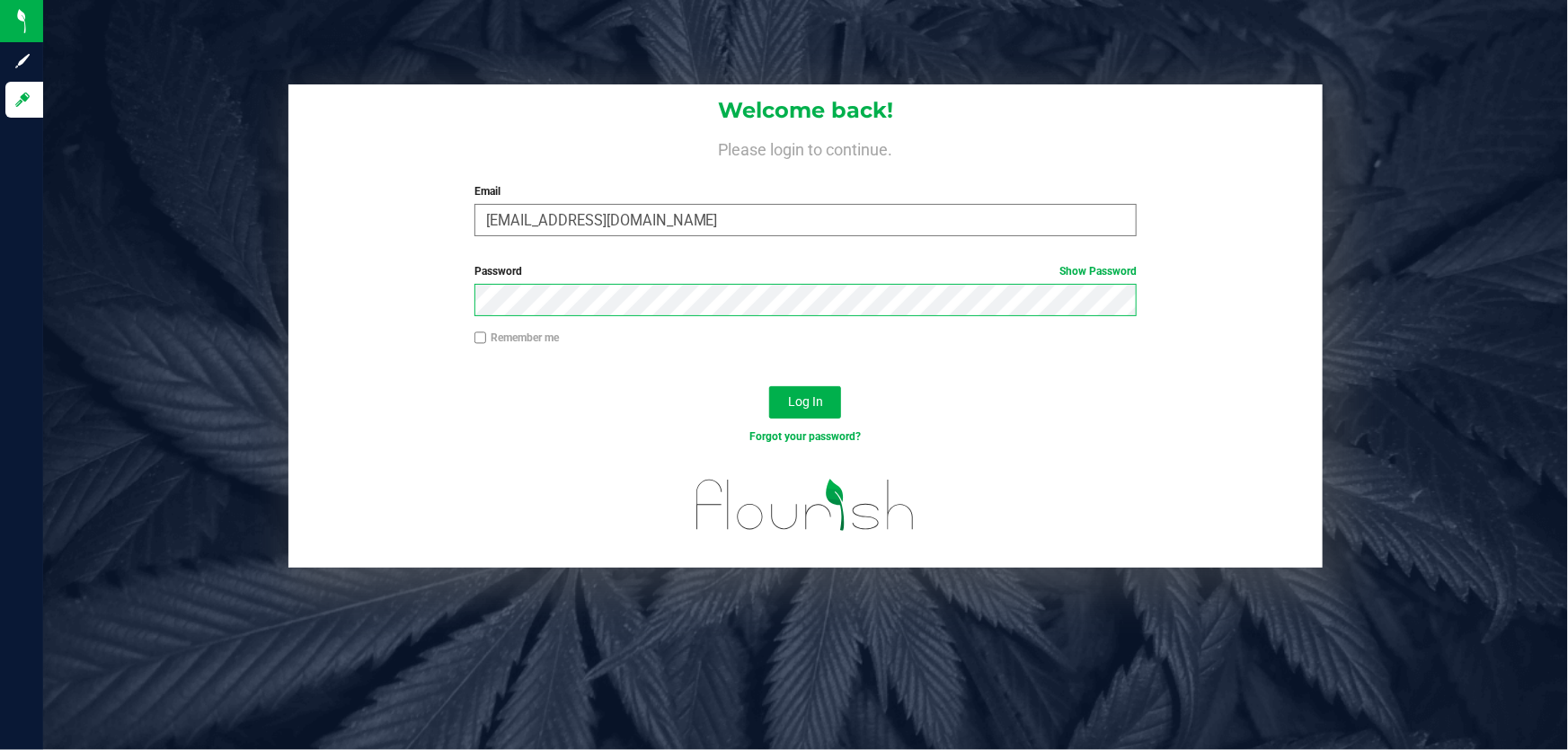
click at [769, 386] on button "Log In" at bounding box center [805, 402] width 72 height 32
